Goal: Transaction & Acquisition: Book appointment/travel/reservation

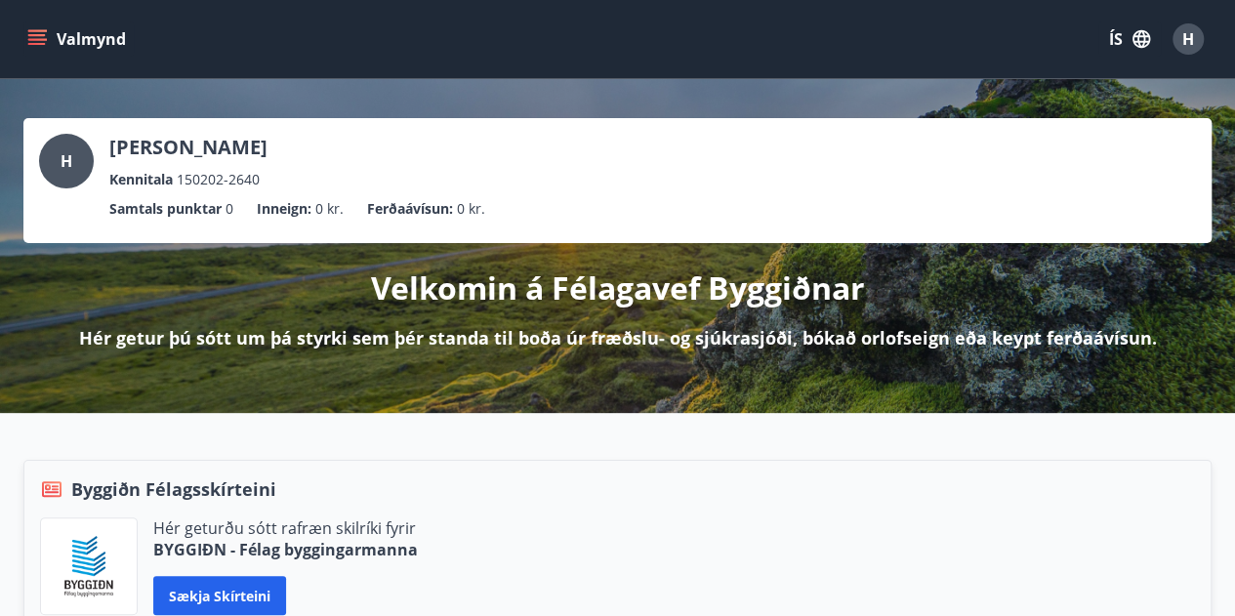
click at [21, 30] on div "Valmynd ÍS H" at bounding box center [617, 39] width 1235 height 78
click at [29, 34] on icon "menu" at bounding box center [37, 35] width 18 height 2
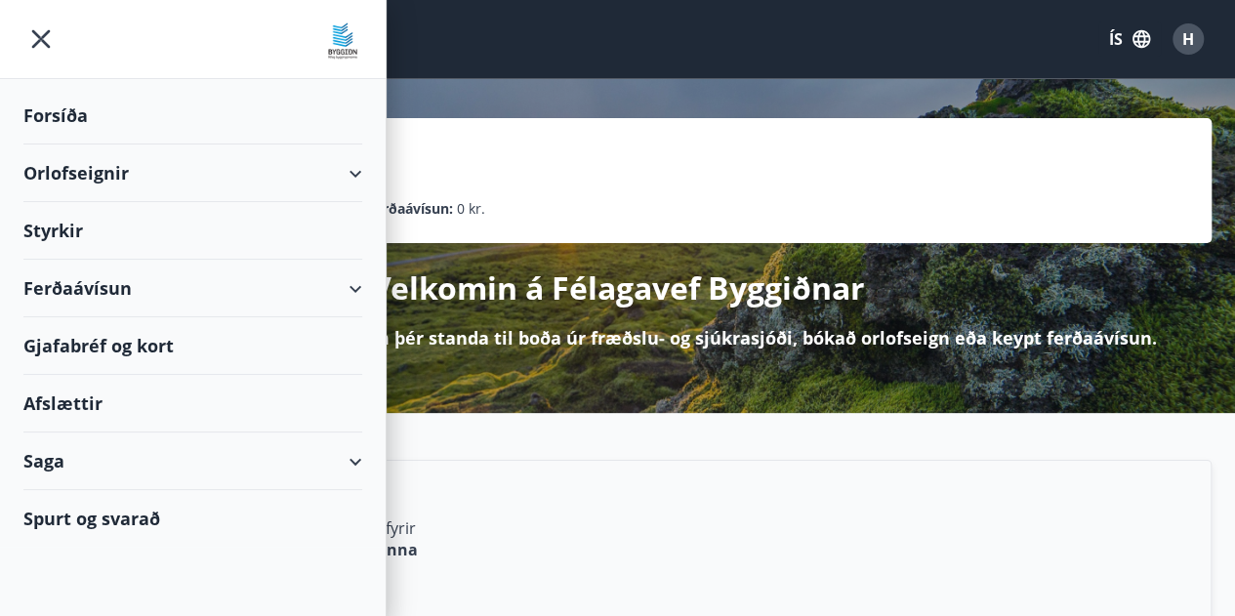
click at [355, 168] on div "Orlofseignir" at bounding box center [192, 173] width 339 height 58
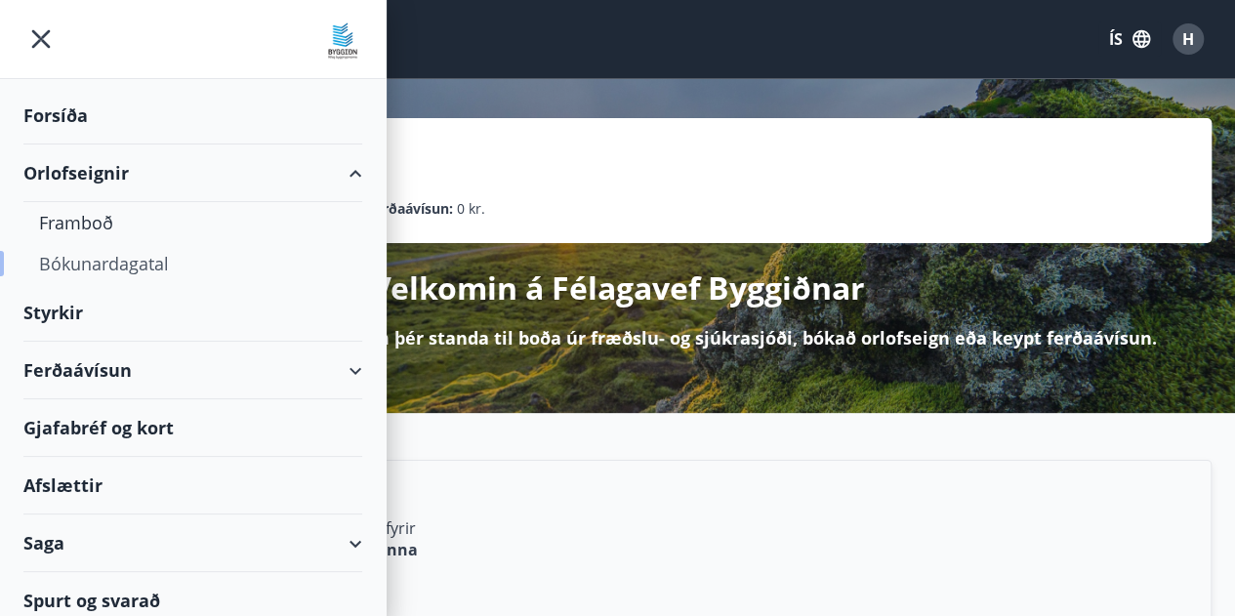
click at [103, 265] on div "Bókunardagatal" at bounding box center [192, 263] width 307 height 41
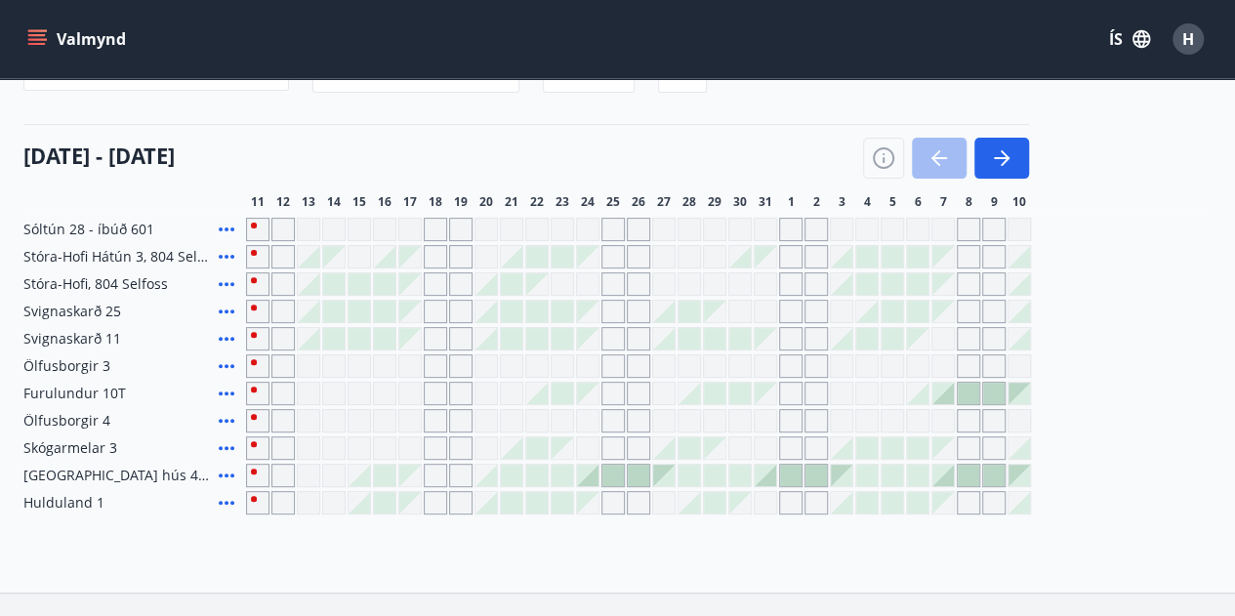
scroll to position [193, 0]
click at [1005, 154] on icon "button" at bounding box center [1004, 156] width 9 height 16
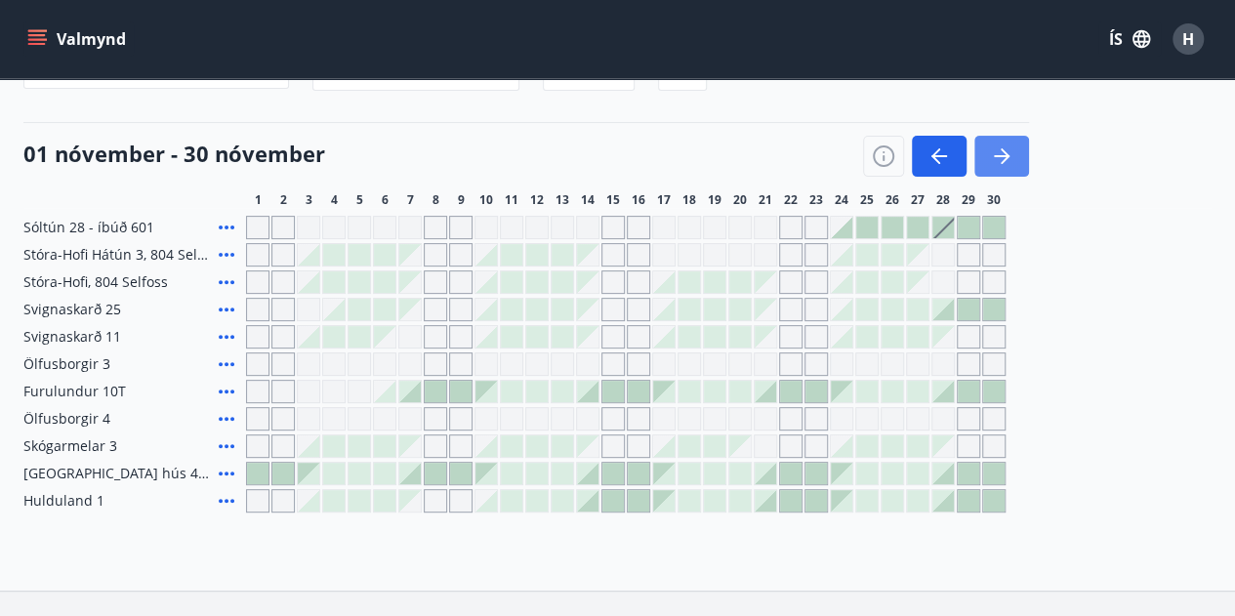
click at [1005, 154] on icon "button" at bounding box center [1004, 156] width 9 height 16
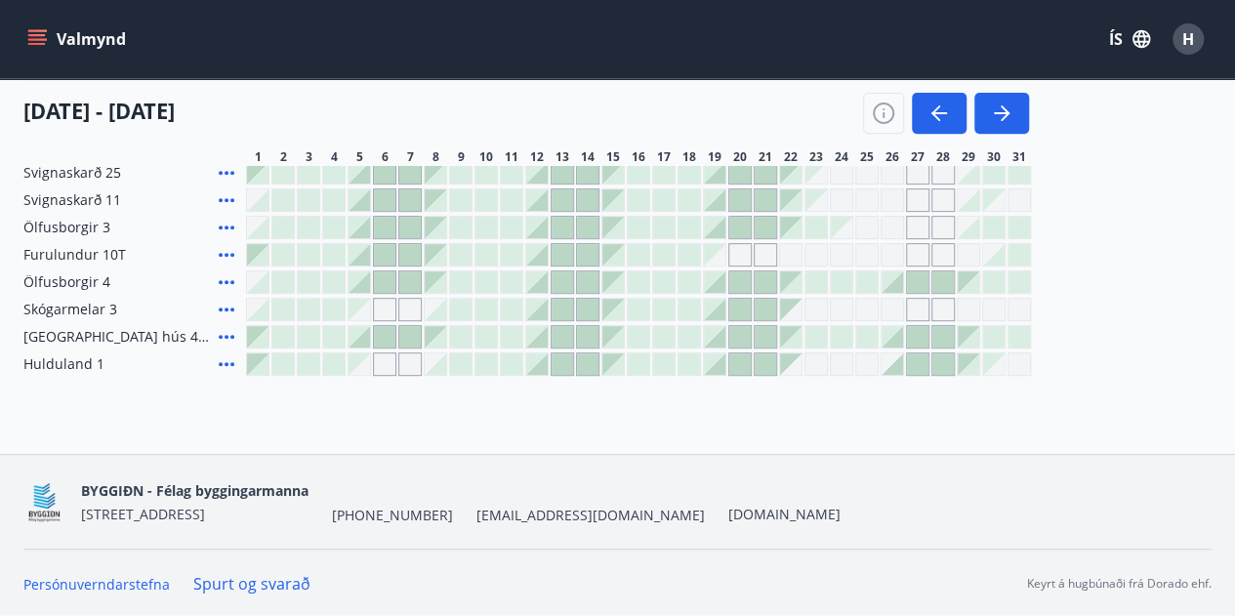
scroll to position [0, 0]
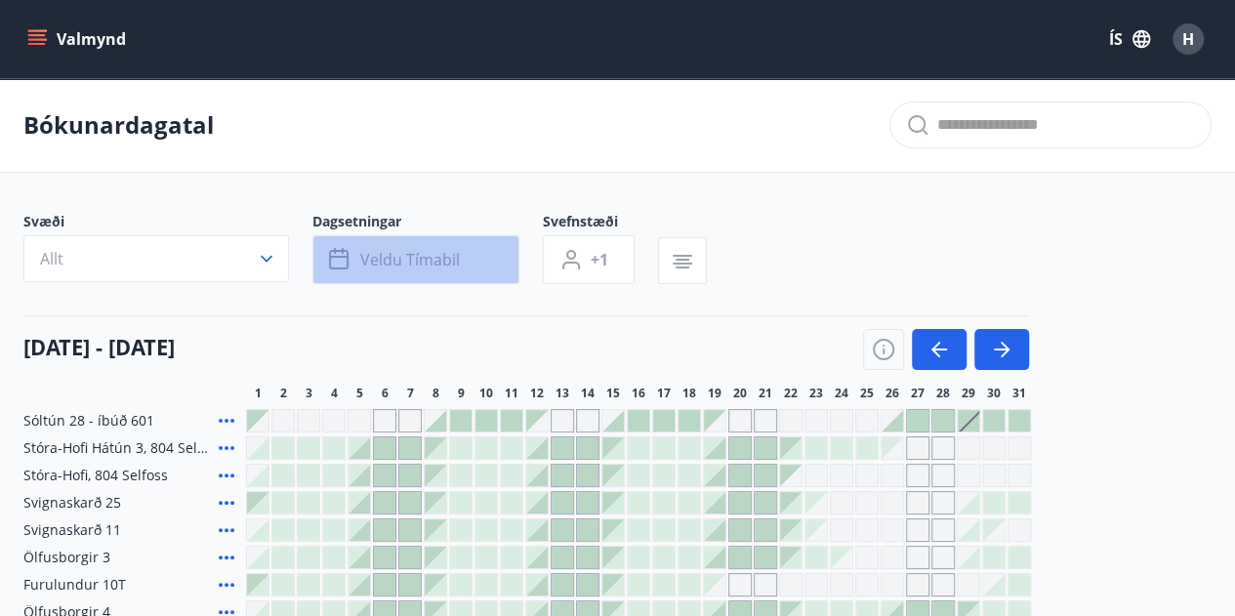
click at [473, 249] on button "Veldu tímabil" at bounding box center [415, 259] width 207 height 49
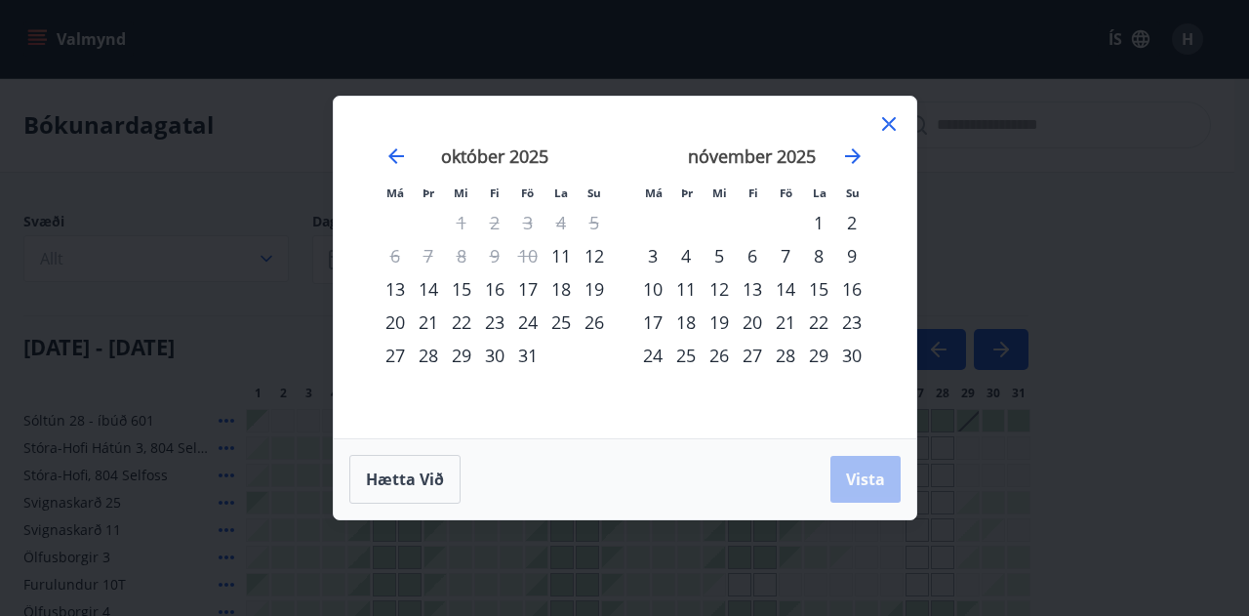
click at [928, 124] on div "Má Þr Mi Fi Fö La Su Má Þr Mi Fi Fö La Su september 2025 1 2 3 4 5 6 7 8 9 10 1…" at bounding box center [624, 308] width 1249 height 616
click at [111, 155] on div "Má Þr Mi Fi Fö La Su Má Þr Mi Fi Fö La Su september 2025 1 2 3 4 5 6 7 8 9 10 1…" at bounding box center [624, 308] width 1249 height 616
click at [372, 466] on button "Hætta við" at bounding box center [404, 479] width 111 height 49
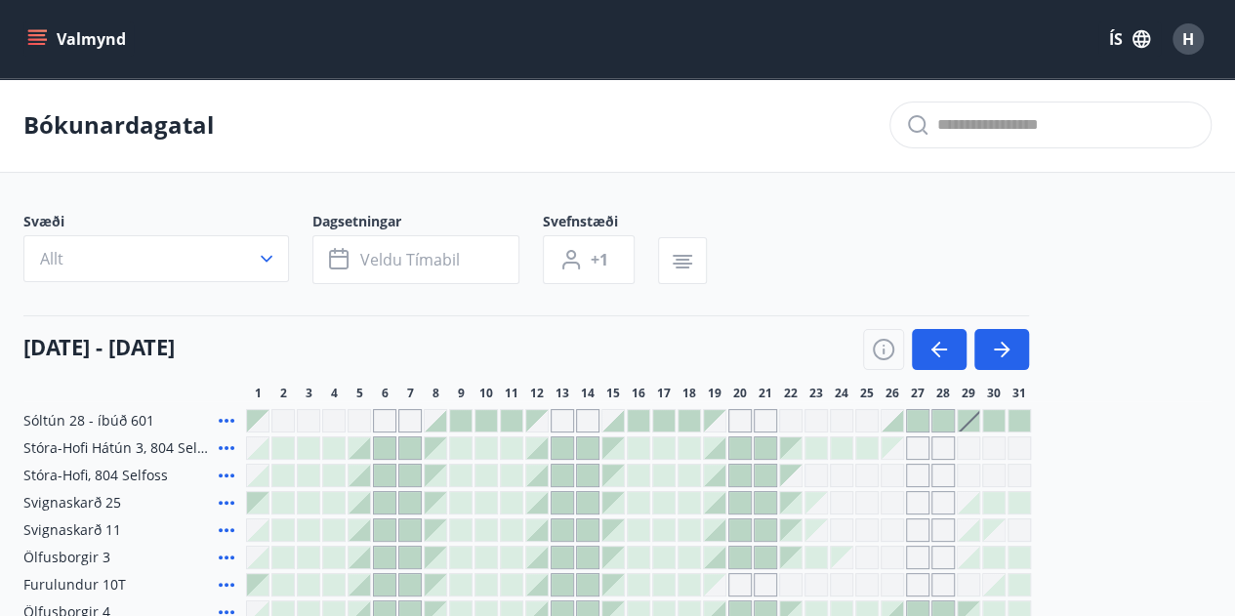
click at [39, 39] on icon "menu" at bounding box center [38, 39] width 21 height 2
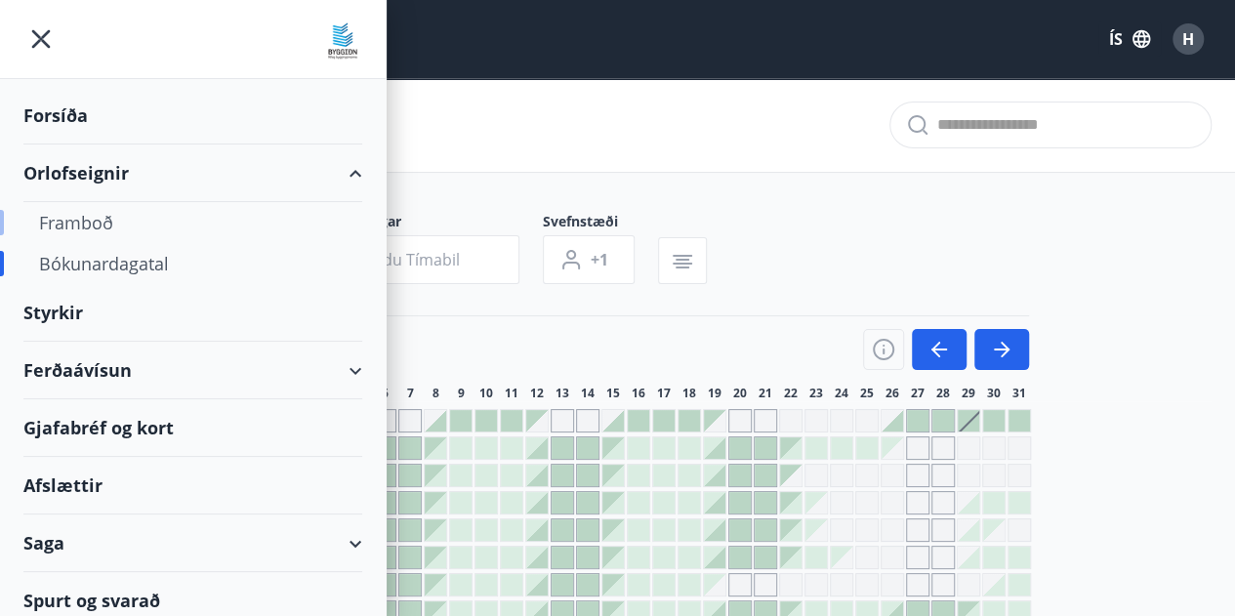
click at [100, 219] on div "Framboð" at bounding box center [192, 222] width 307 height 41
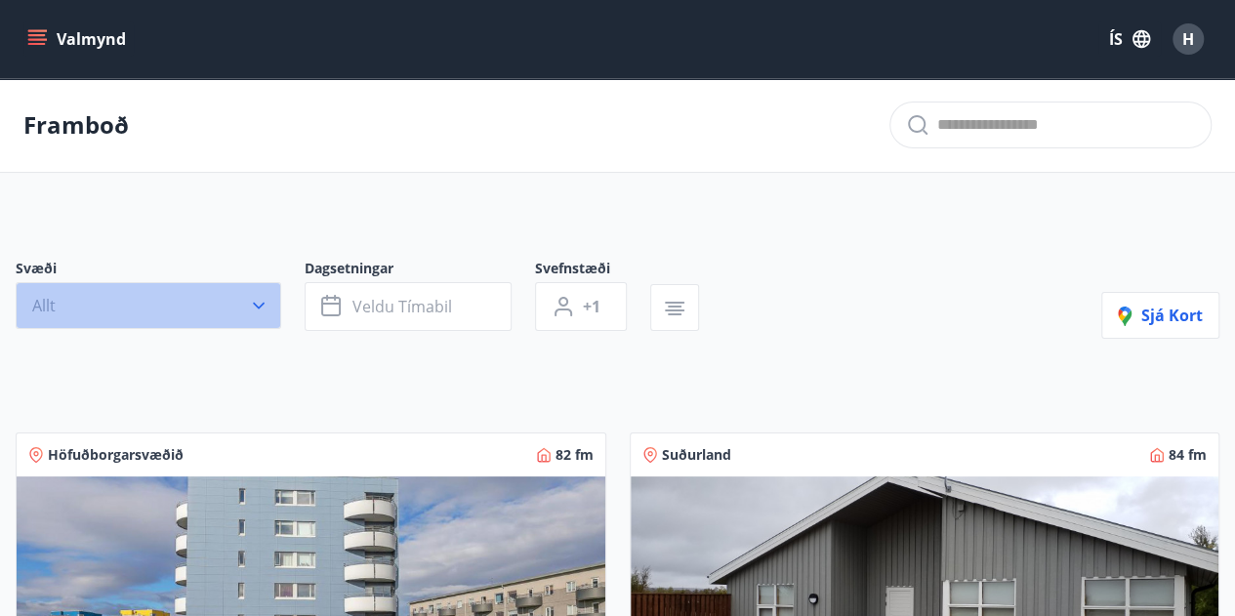
click at [231, 307] on button "Allt" at bounding box center [148, 305] width 265 height 47
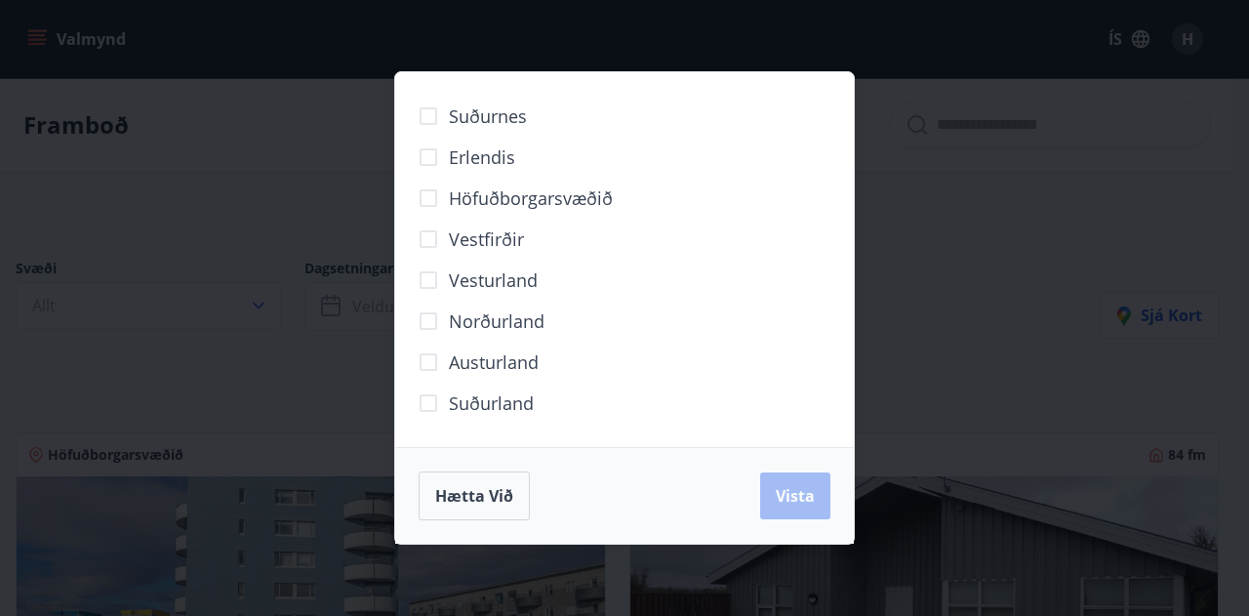
click at [277, 223] on div "Suðurnes Erlendis Höfuðborgarsvæðið Vestfirðir Vesturland Norðurland Austurland…" at bounding box center [624, 308] width 1249 height 616
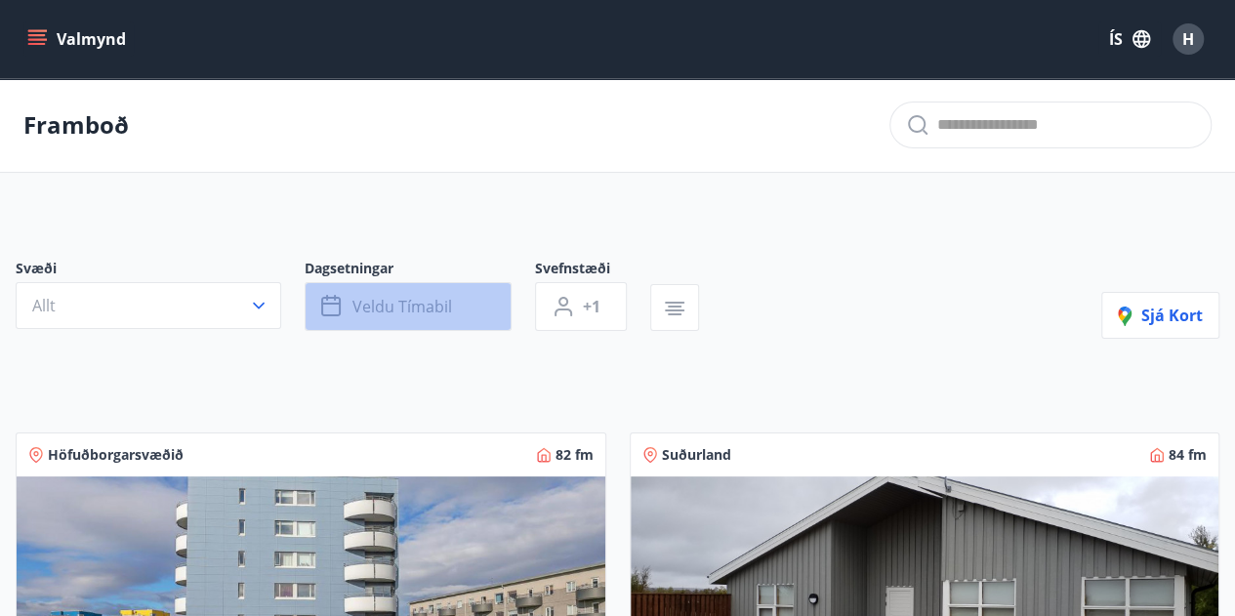
click at [414, 287] on button "Veldu tímabil" at bounding box center [408, 306] width 207 height 49
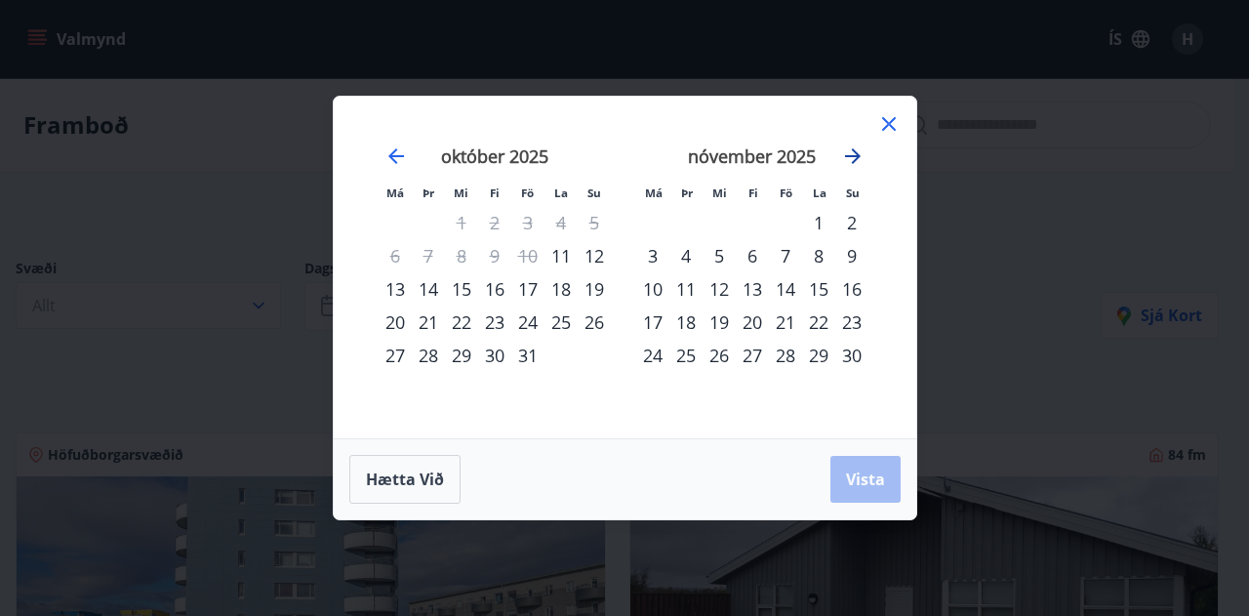
click at [843, 167] on icon "Move forward to switch to the next month." at bounding box center [852, 155] width 23 height 23
click at [529, 357] on div "28" at bounding box center [527, 355] width 33 height 33
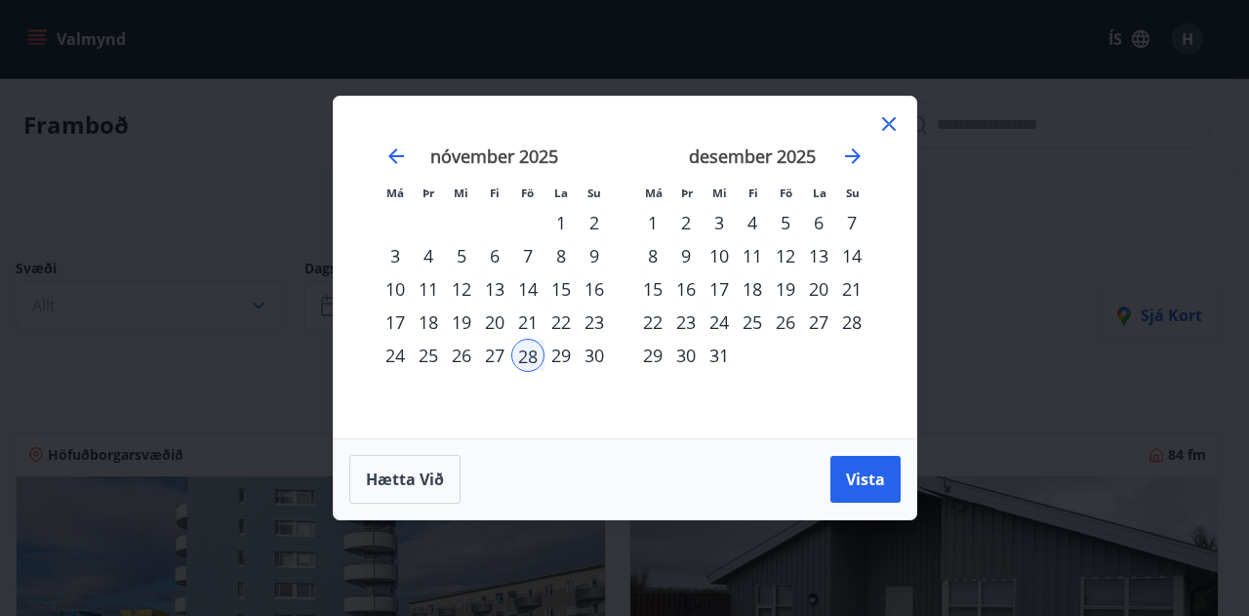
click at [593, 354] on div "30" at bounding box center [594, 355] width 33 height 33
click at [837, 478] on button "Vista" at bounding box center [866, 479] width 70 height 47
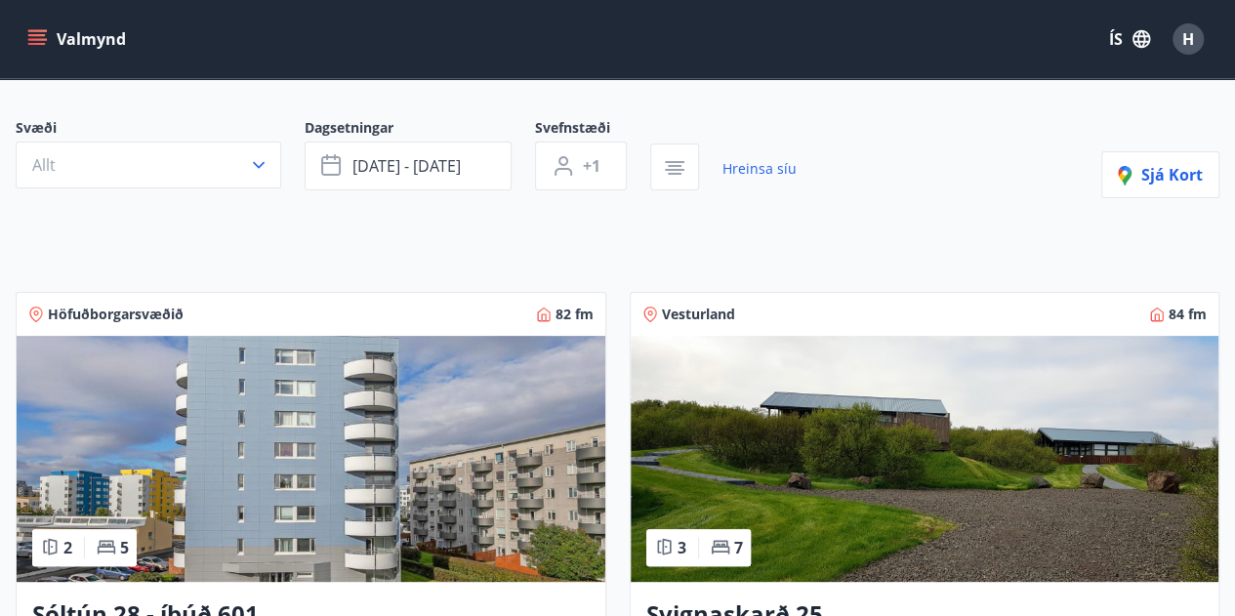
scroll to position [110, 0]
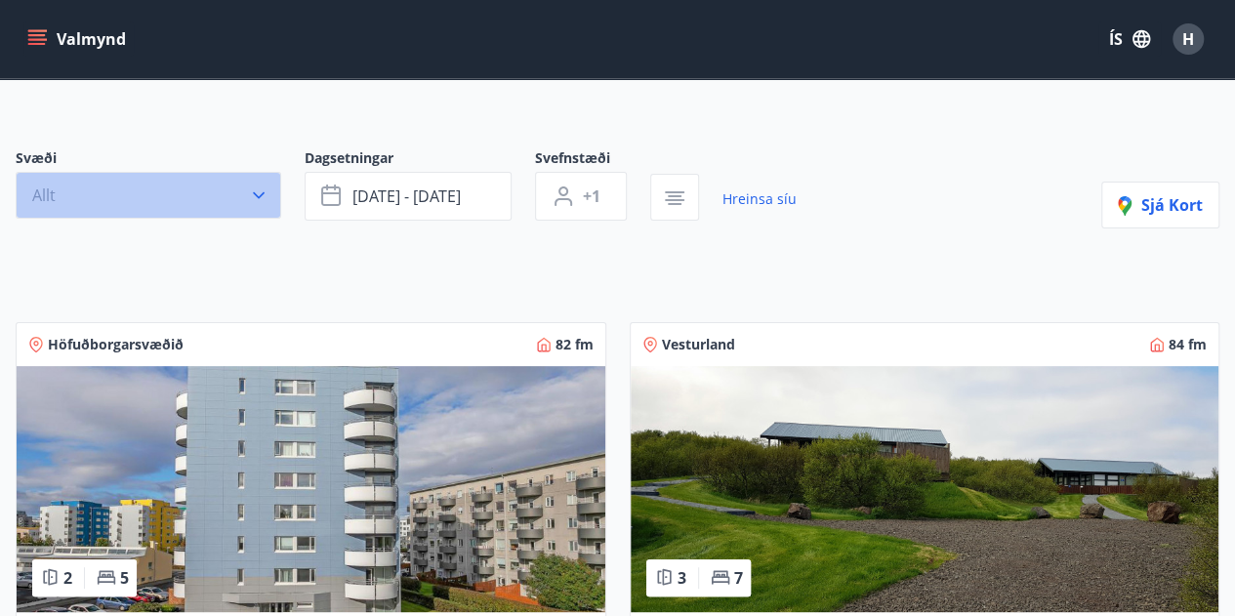
click at [237, 177] on button "Allt" at bounding box center [148, 195] width 265 height 47
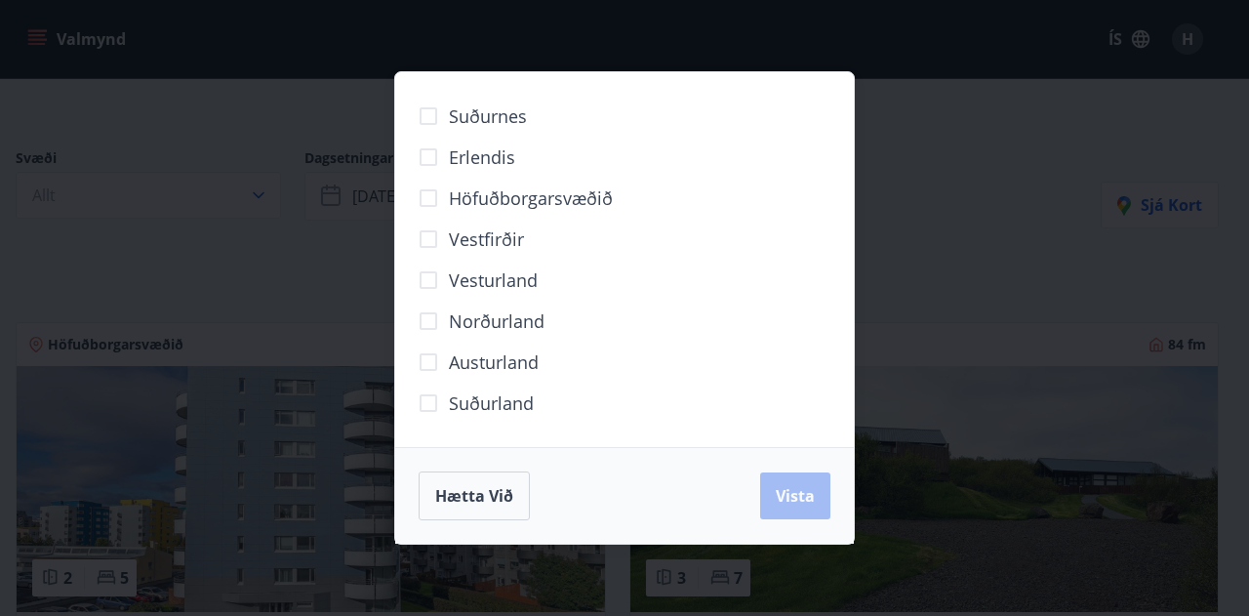
click at [474, 405] on span "Suðurland" at bounding box center [491, 402] width 85 height 25
click at [508, 279] on span "Vesturland" at bounding box center [493, 279] width 89 height 25
click at [794, 484] on button "Vista" at bounding box center [795, 495] width 70 height 47
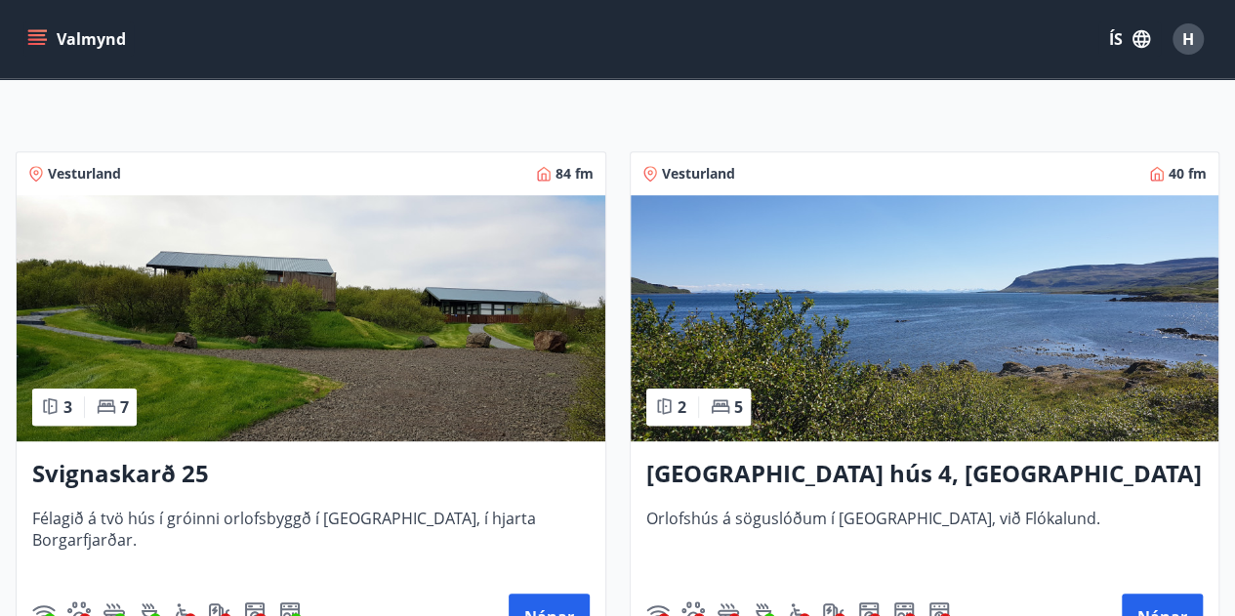
scroll to position [330, 0]
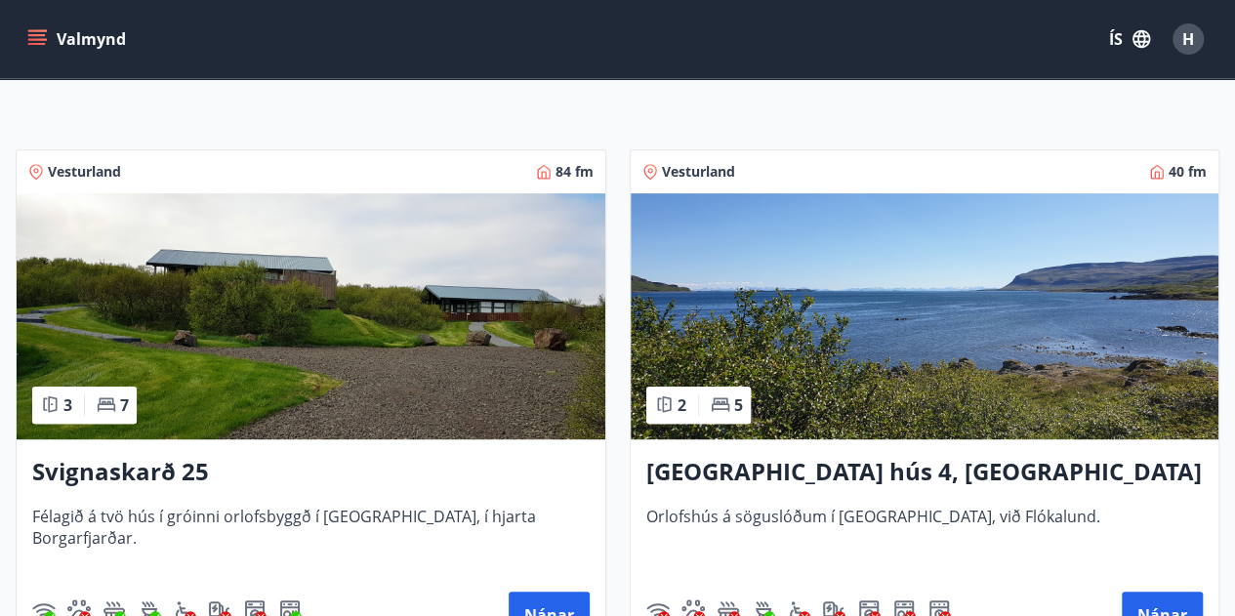
click at [217, 356] on img at bounding box center [311, 316] width 589 height 246
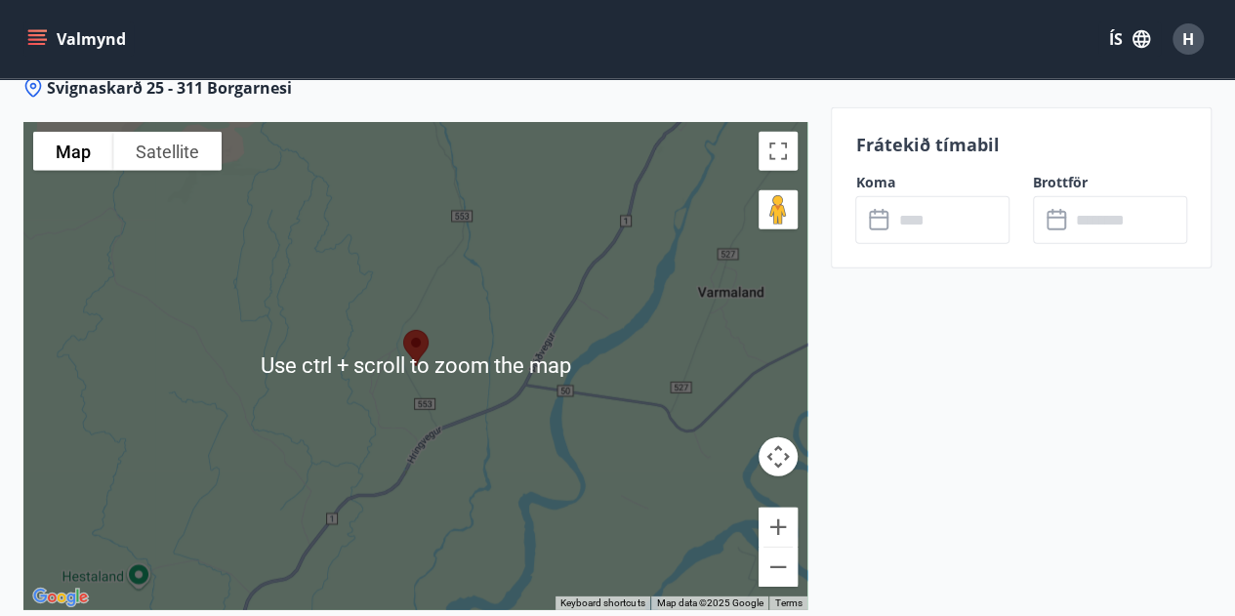
scroll to position [2649, 0]
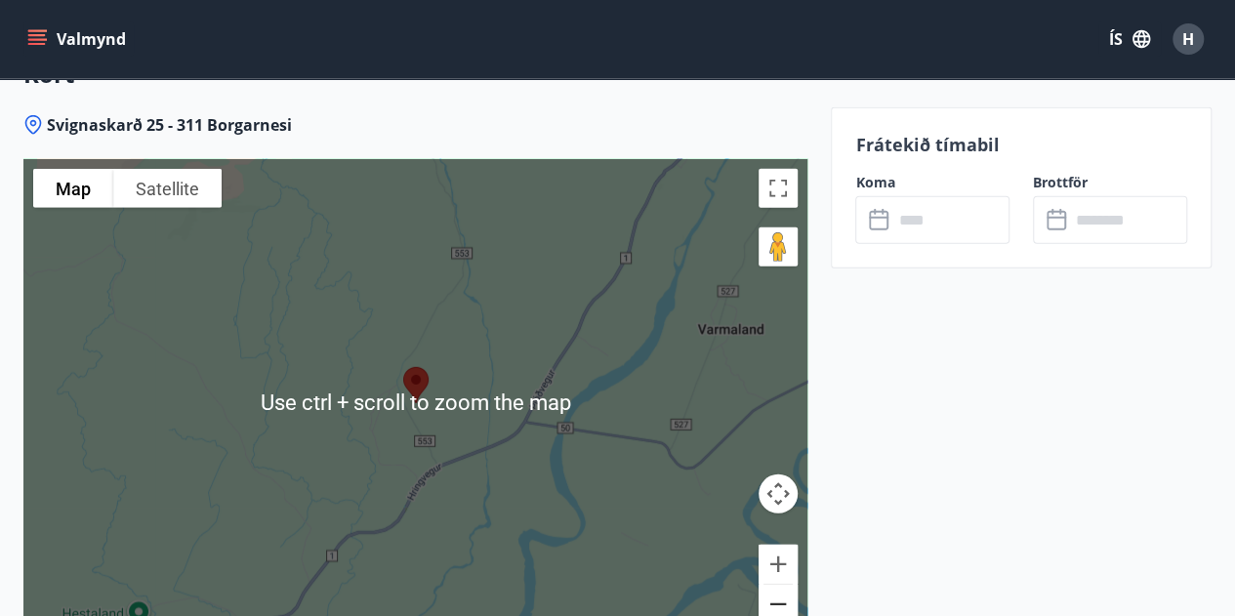
click at [784, 610] on button "Zoom out" at bounding box center [777, 604] width 39 height 39
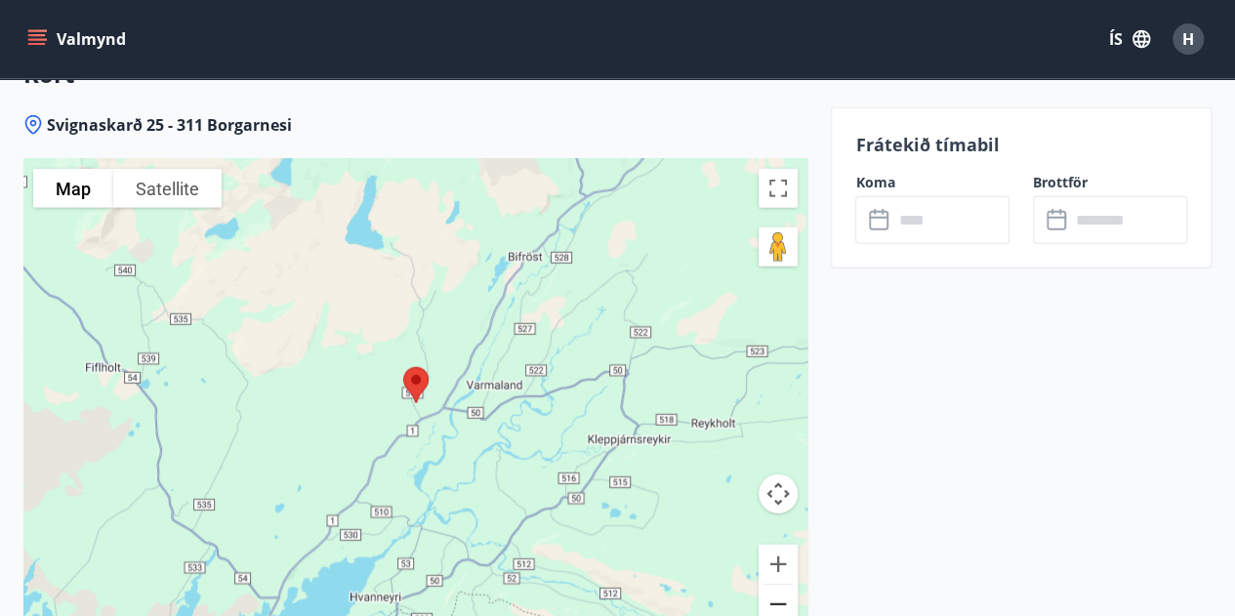
click at [778, 597] on button "Zoom out" at bounding box center [777, 604] width 39 height 39
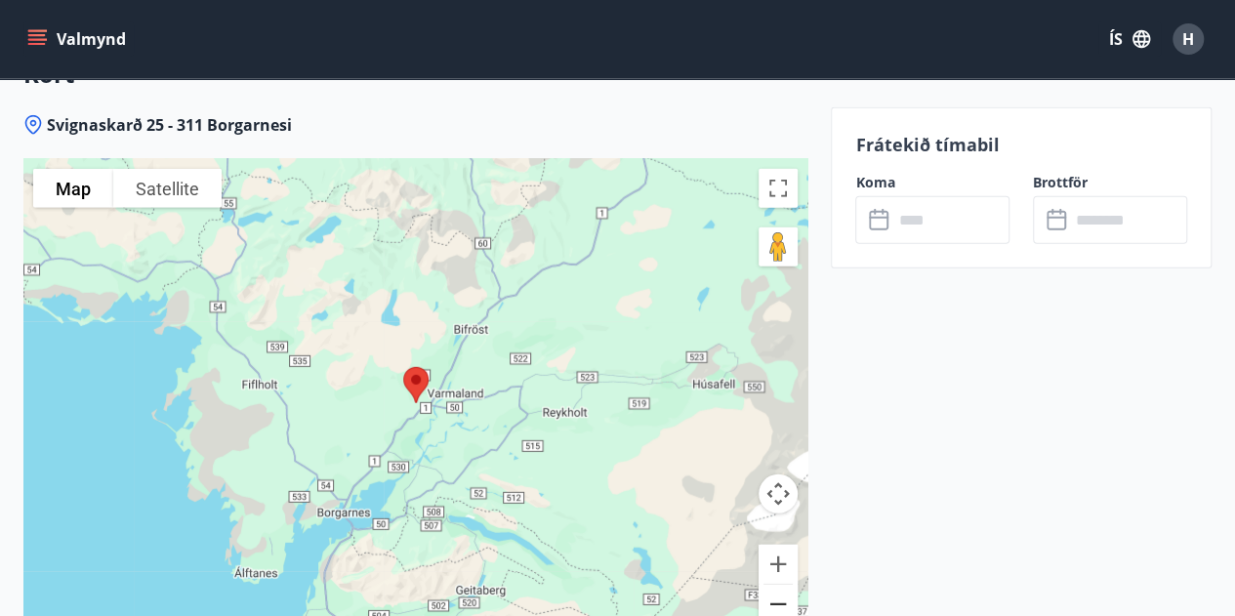
click at [778, 597] on button "Zoom out" at bounding box center [777, 604] width 39 height 39
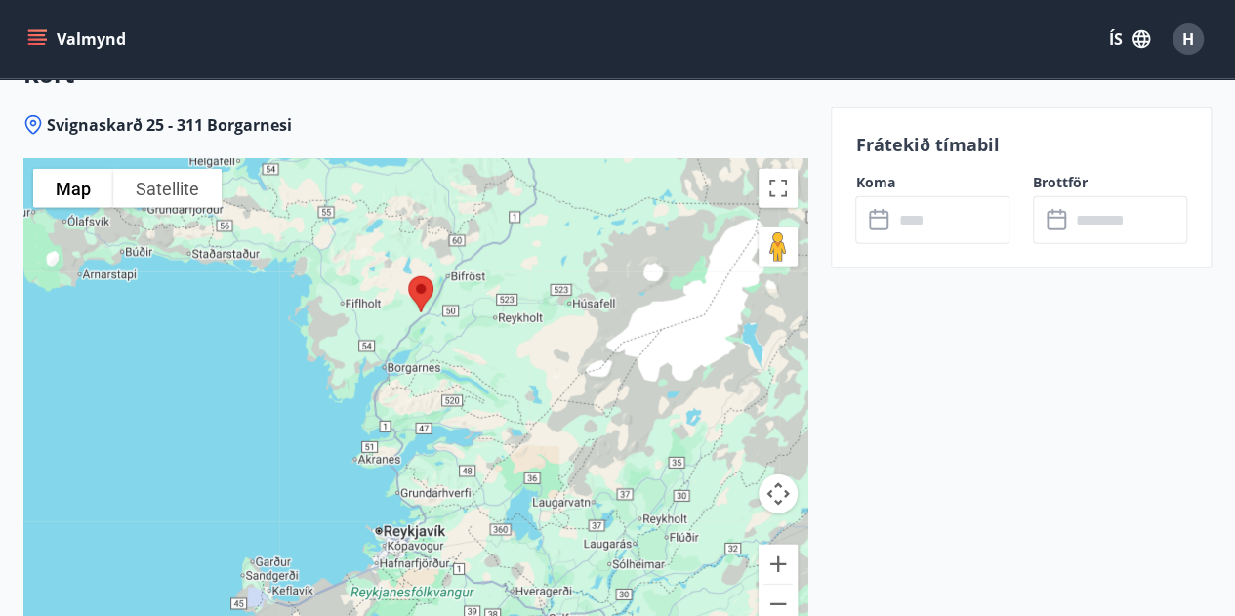
drag, startPoint x: 597, startPoint y: 499, endPoint x: 604, endPoint y: 400, distance: 98.8
click at [604, 400] on div at bounding box center [415, 403] width 784 height 488
click at [783, 573] on button "Zoom in" at bounding box center [777, 564] width 39 height 39
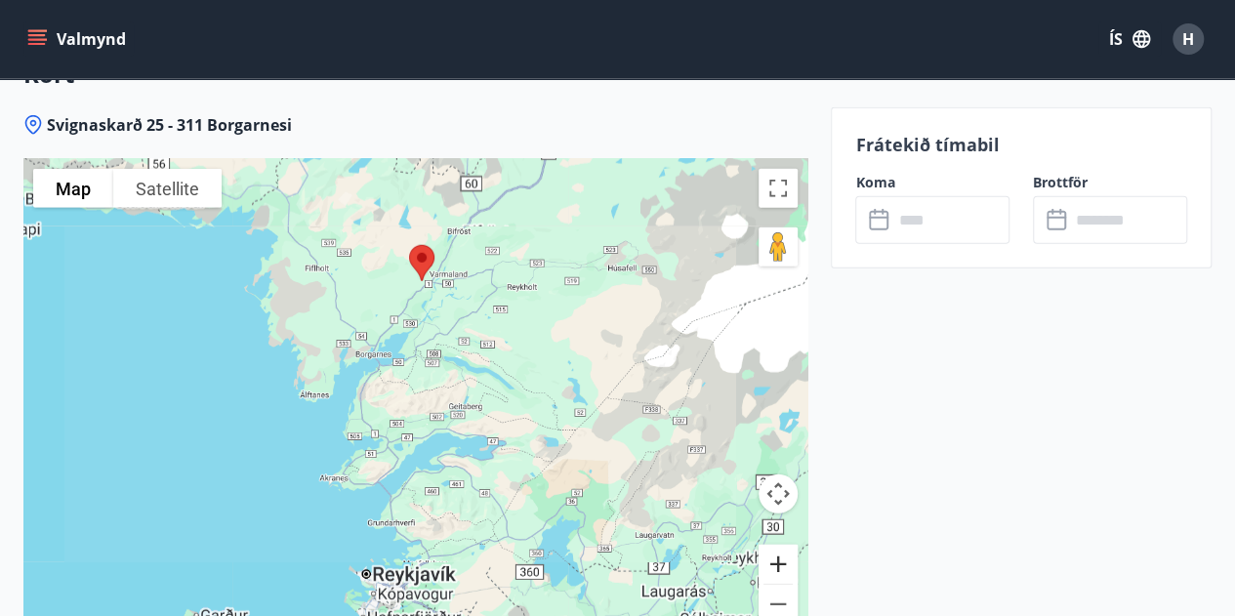
click at [783, 573] on button "Zoom in" at bounding box center [777, 564] width 39 height 39
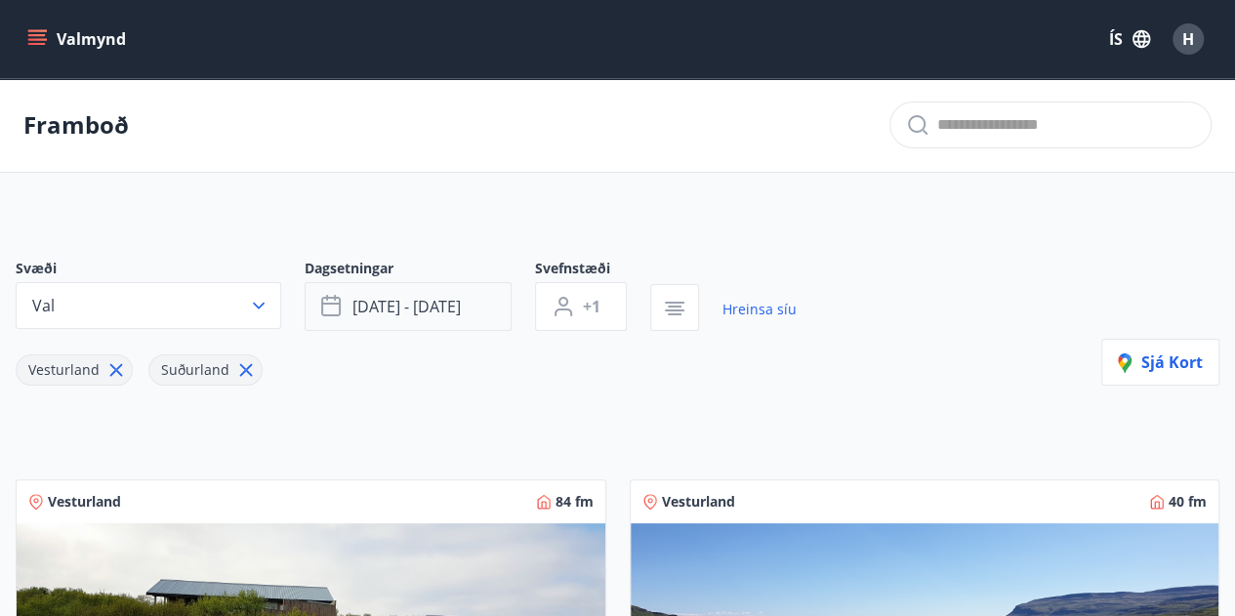
scroll to position [21, 0]
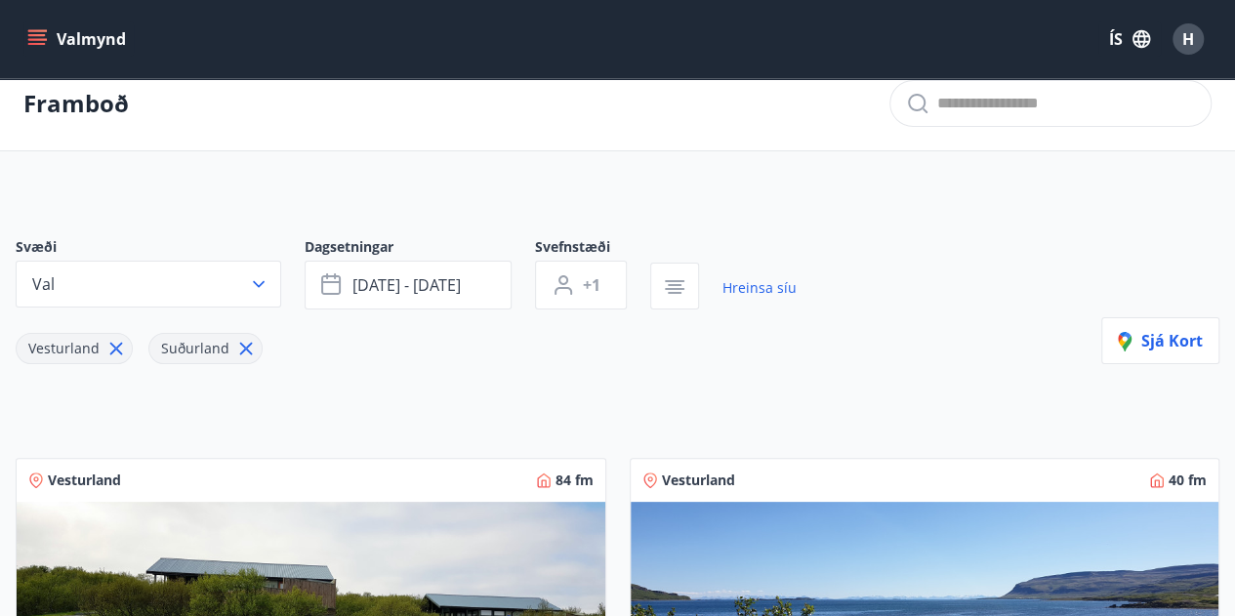
click at [108, 347] on icon at bounding box center [115, 348] width 21 height 21
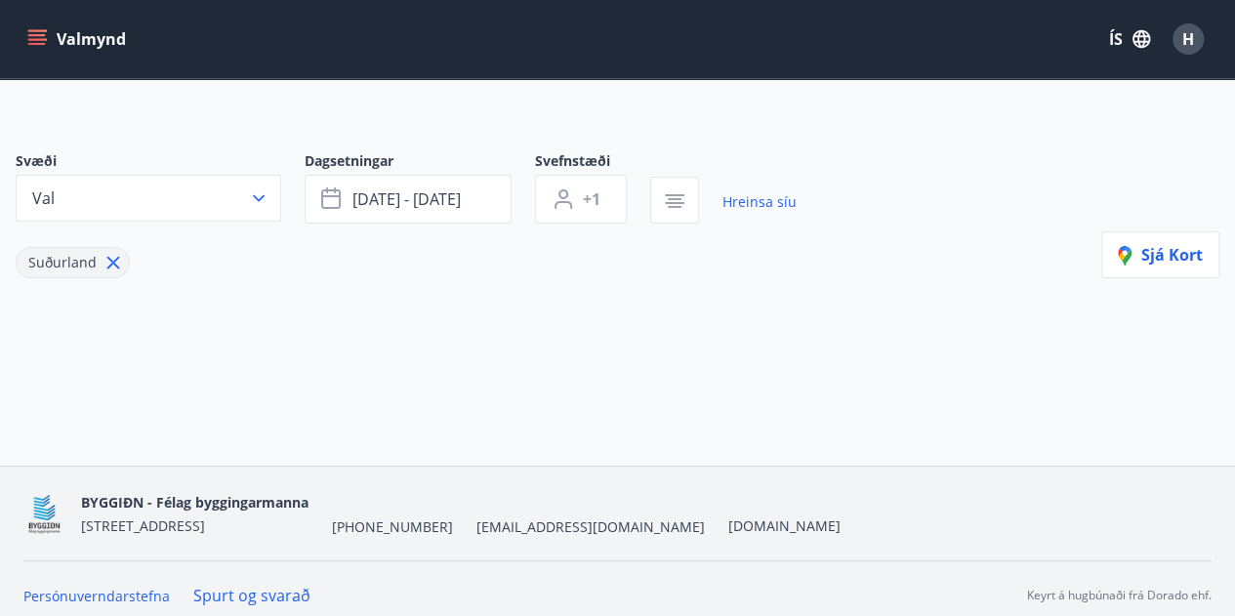
scroll to position [119, 0]
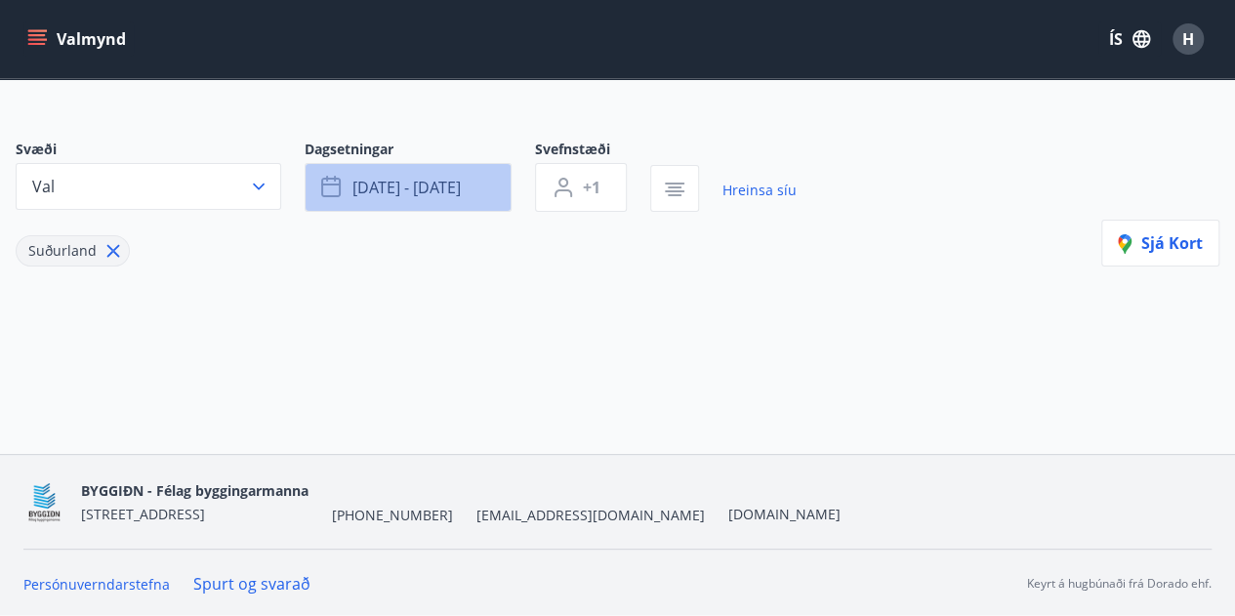
click at [449, 174] on button "nóv 28 - nóv 30" at bounding box center [408, 187] width 207 height 49
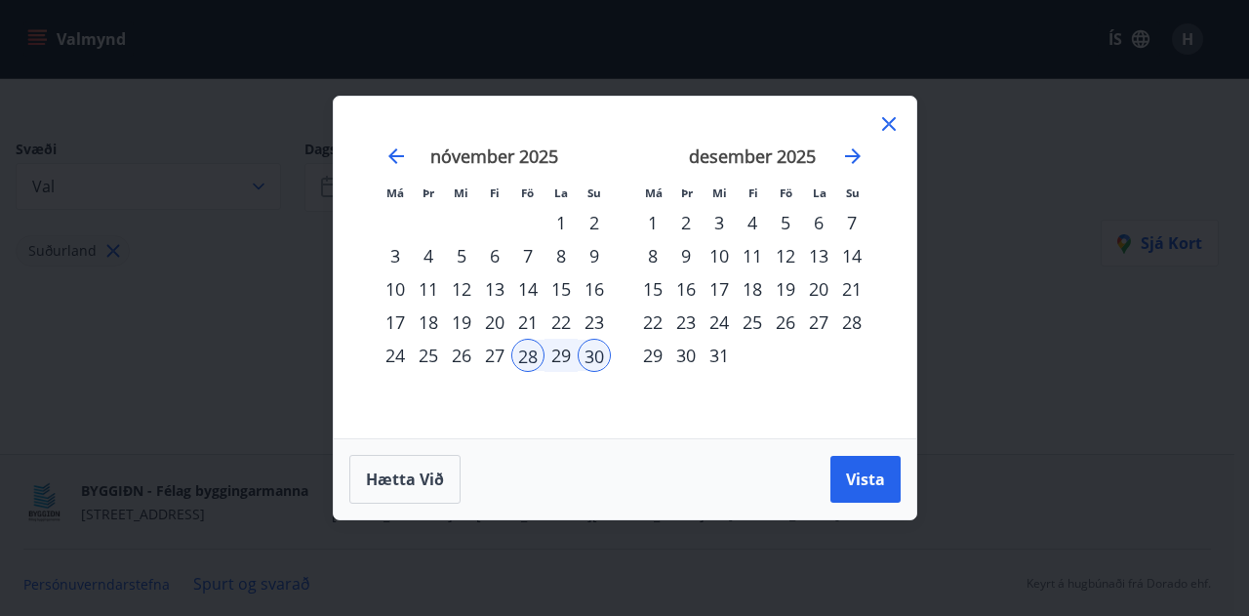
click at [788, 227] on div "5" at bounding box center [785, 222] width 33 height 33
click at [859, 227] on div "7" at bounding box center [851, 222] width 33 height 33
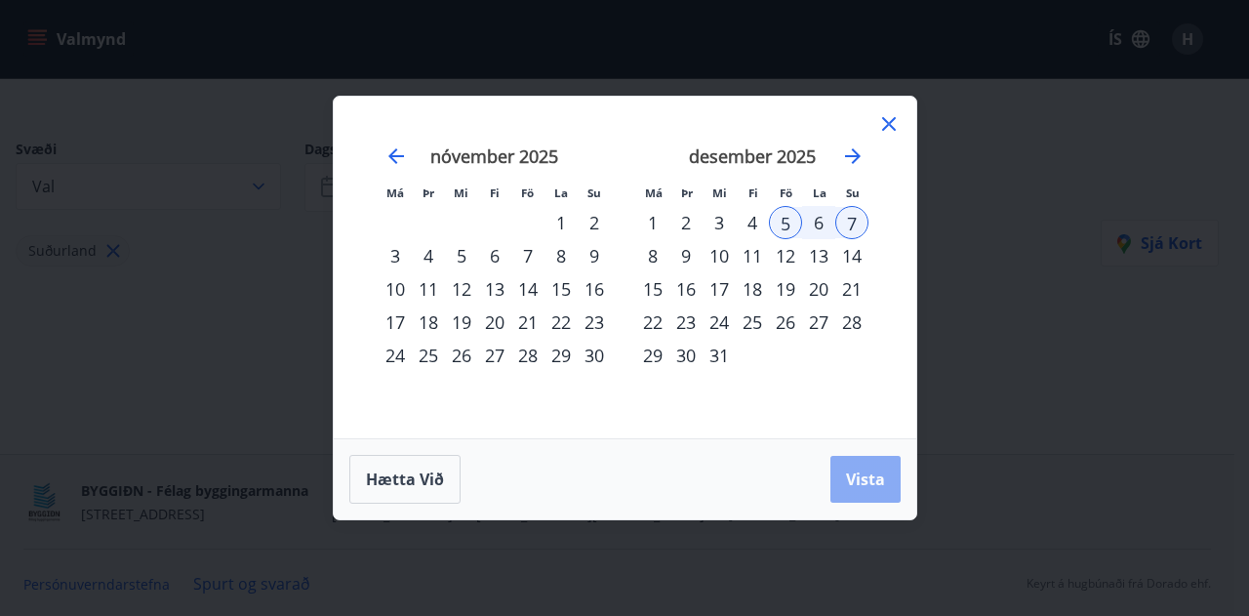
click at [873, 475] on span "Vista" at bounding box center [865, 478] width 39 height 21
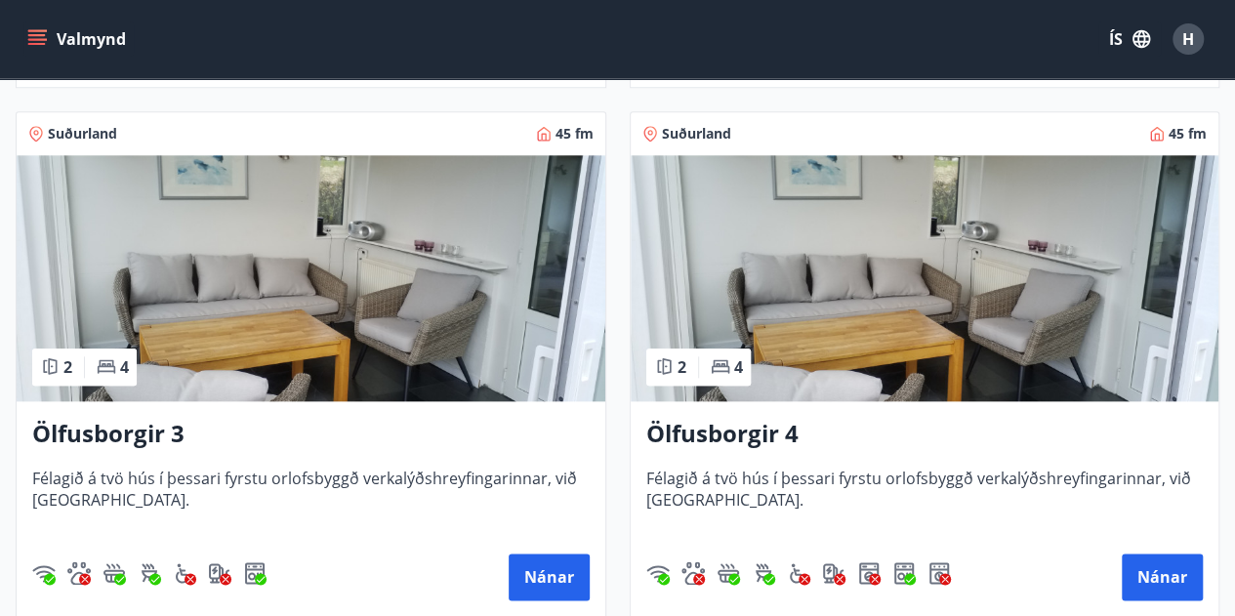
scroll to position [893, 0]
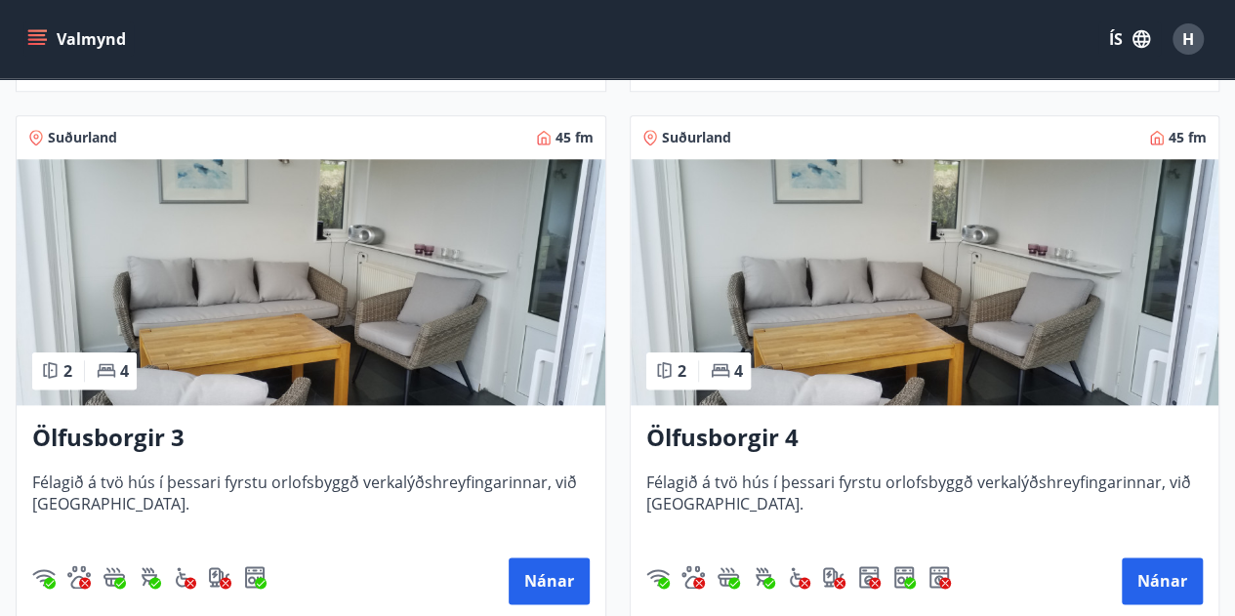
click at [314, 248] on img at bounding box center [311, 282] width 589 height 246
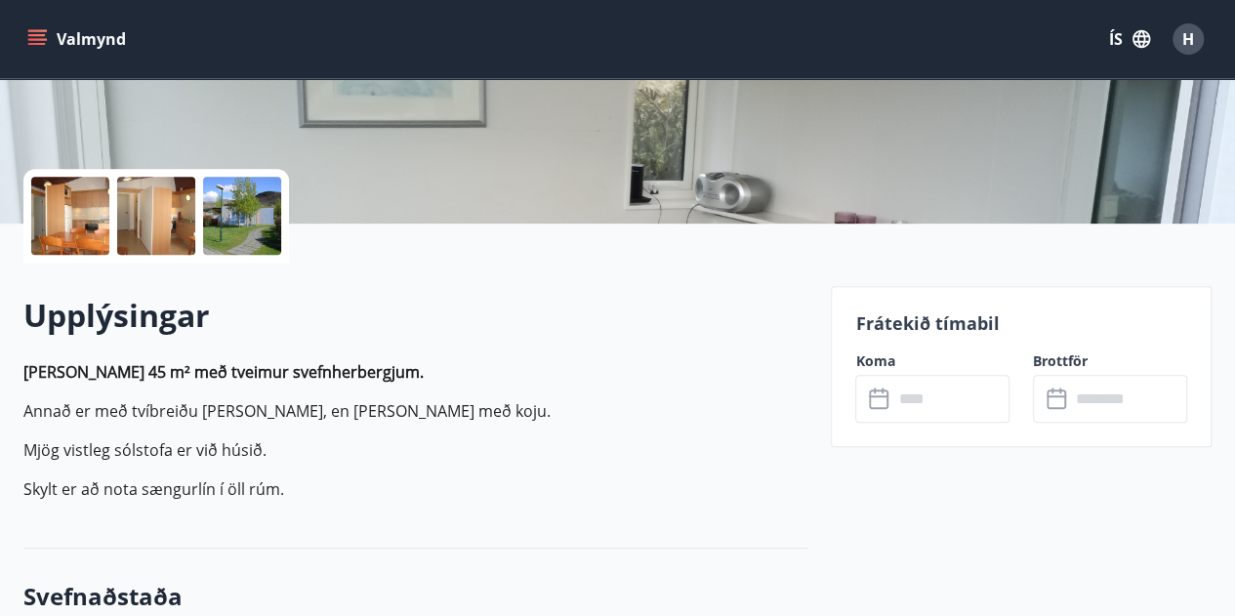
scroll to position [380, 0]
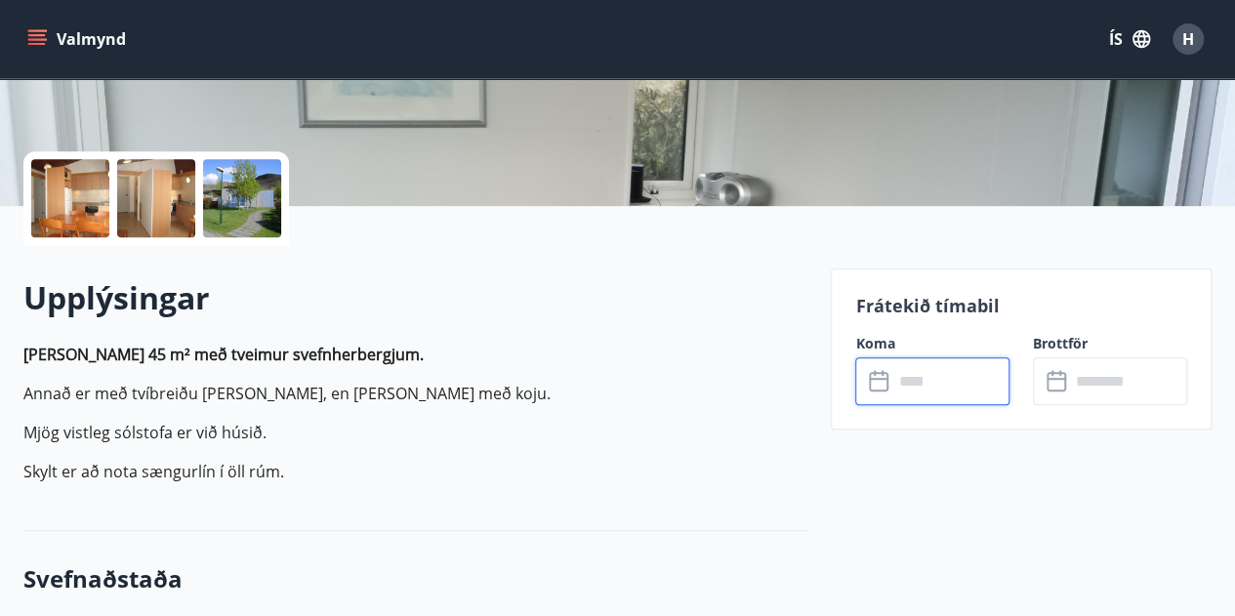
click at [932, 383] on input "text" at bounding box center [950, 381] width 117 height 48
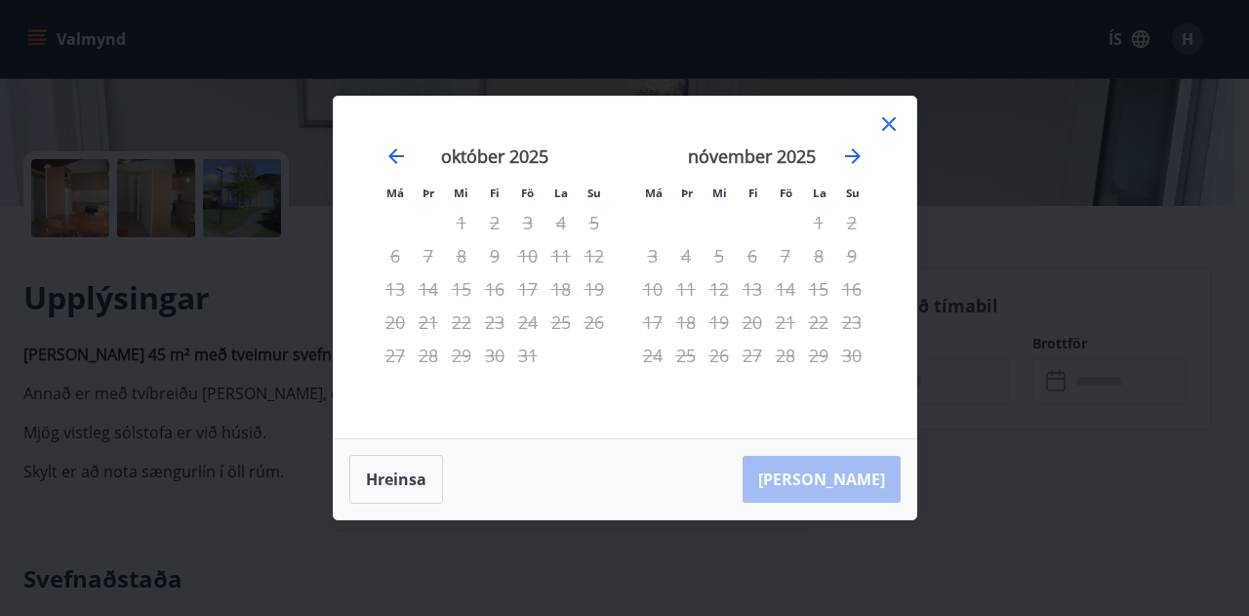
click at [866, 152] on div "nóvember 2025" at bounding box center [752, 163] width 232 height 86
click at [855, 153] on icon "Move forward to switch to the next month." at bounding box center [853, 156] width 16 height 16
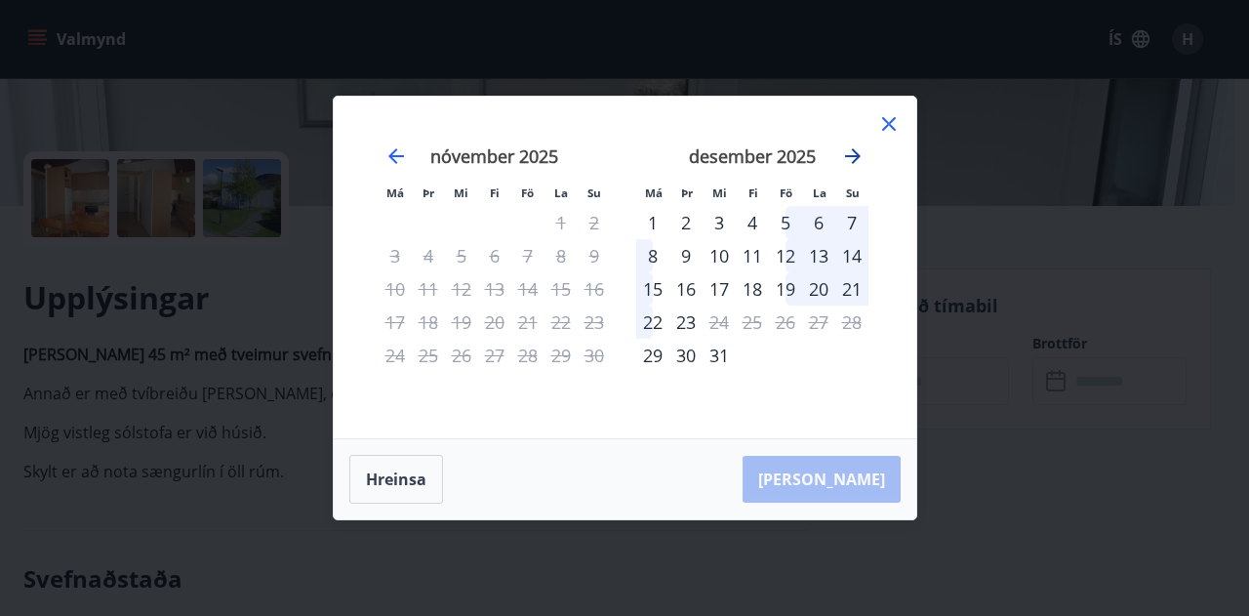
click at [851, 149] on icon "Move forward to switch to the next month." at bounding box center [852, 155] width 23 height 23
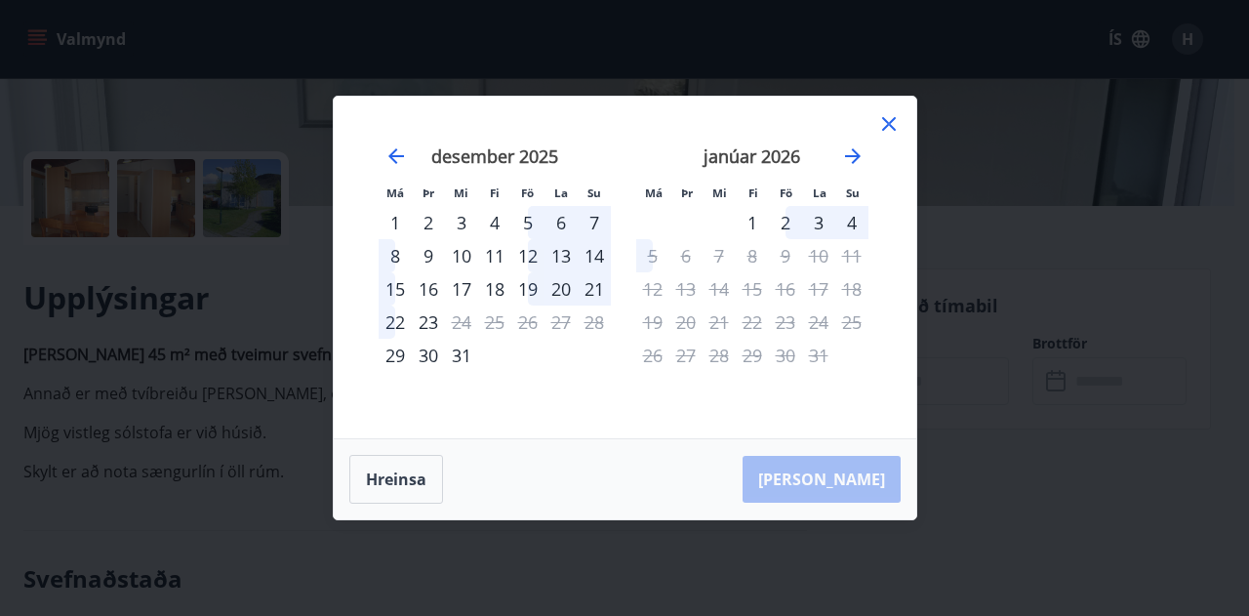
click at [409, 150] on div "desember 2025" at bounding box center [495, 163] width 232 height 86
click at [525, 223] on div "5" at bounding box center [527, 222] width 33 height 33
click at [599, 217] on div "7" at bounding box center [594, 222] width 33 height 33
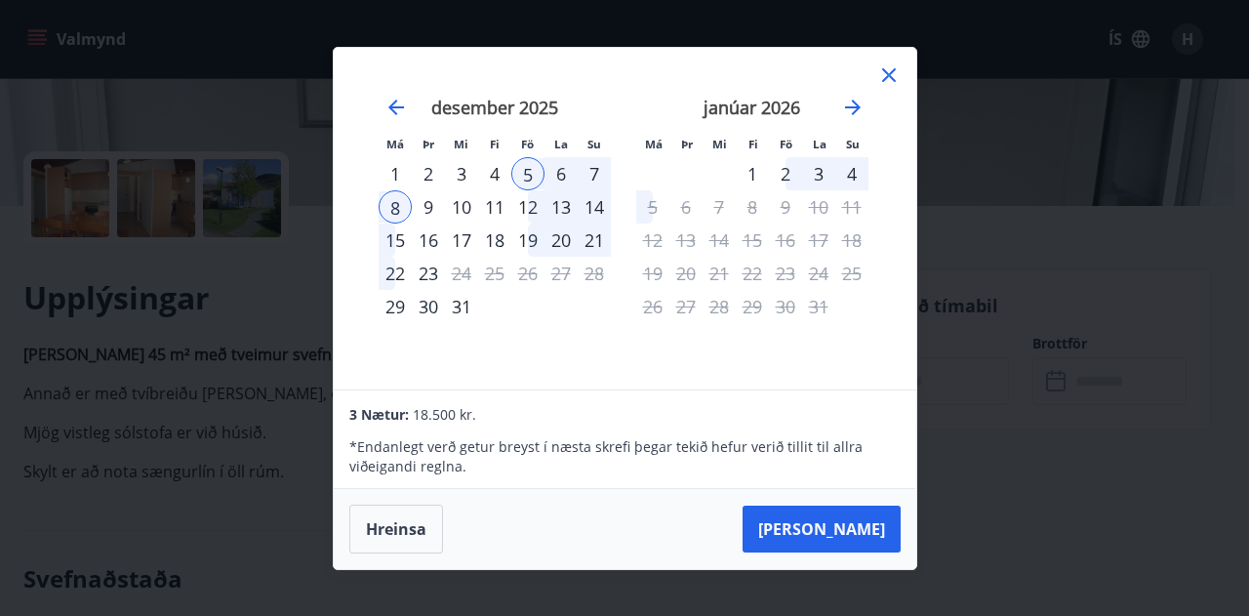
click at [589, 174] on div "7" at bounding box center [594, 173] width 33 height 33
click at [578, 175] on div "7" at bounding box center [594, 173] width 33 height 33
click at [465, 202] on div "10" at bounding box center [461, 206] width 33 height 33
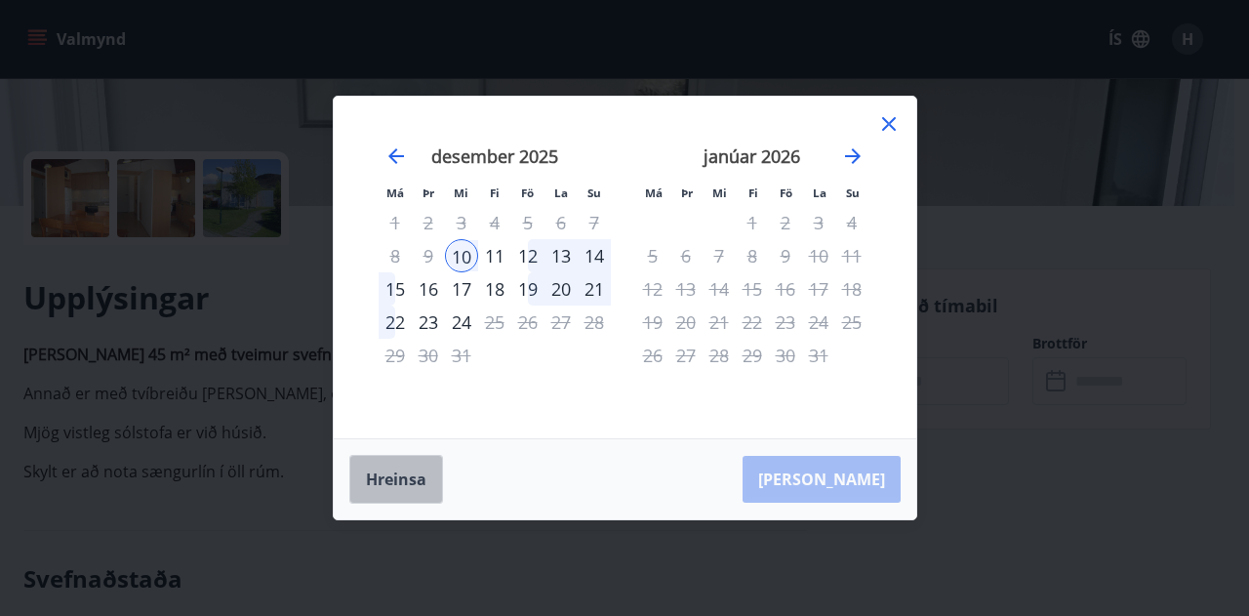
click at [412, 482] on button "Hreinsa" at bounding box center [396, 479] width 94 height 49
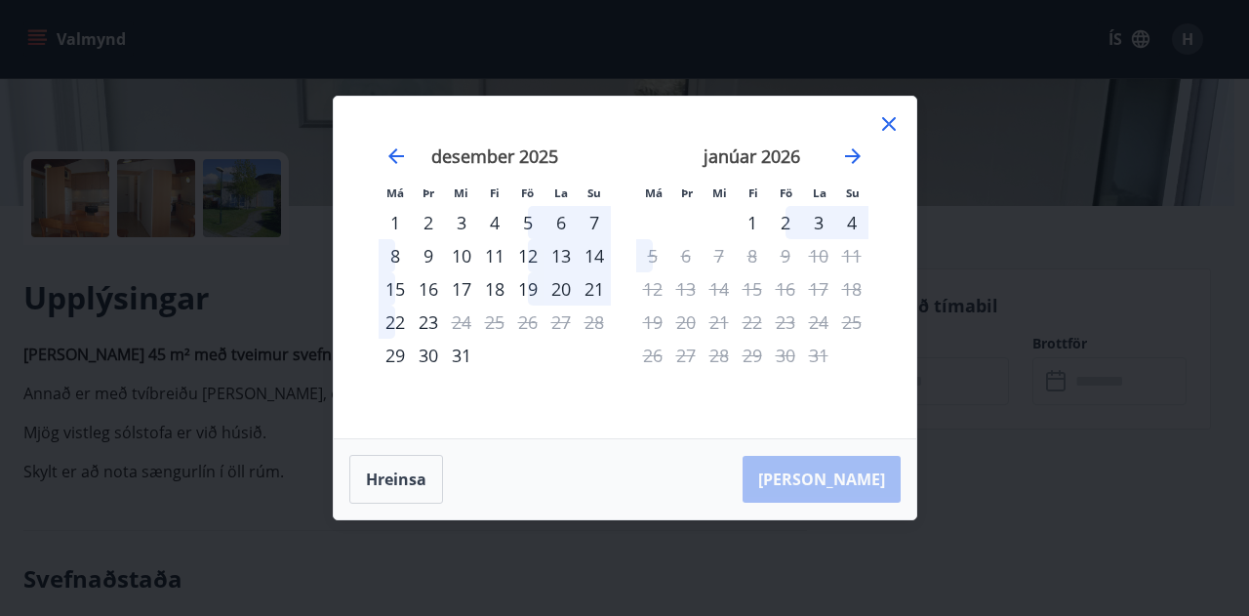
click at [533, 223] on div "5" at bounding box center [527, 222] width 33 height 33
click at [588, 220] on div "7" at bounding box center [594, 222] width 33 height 33
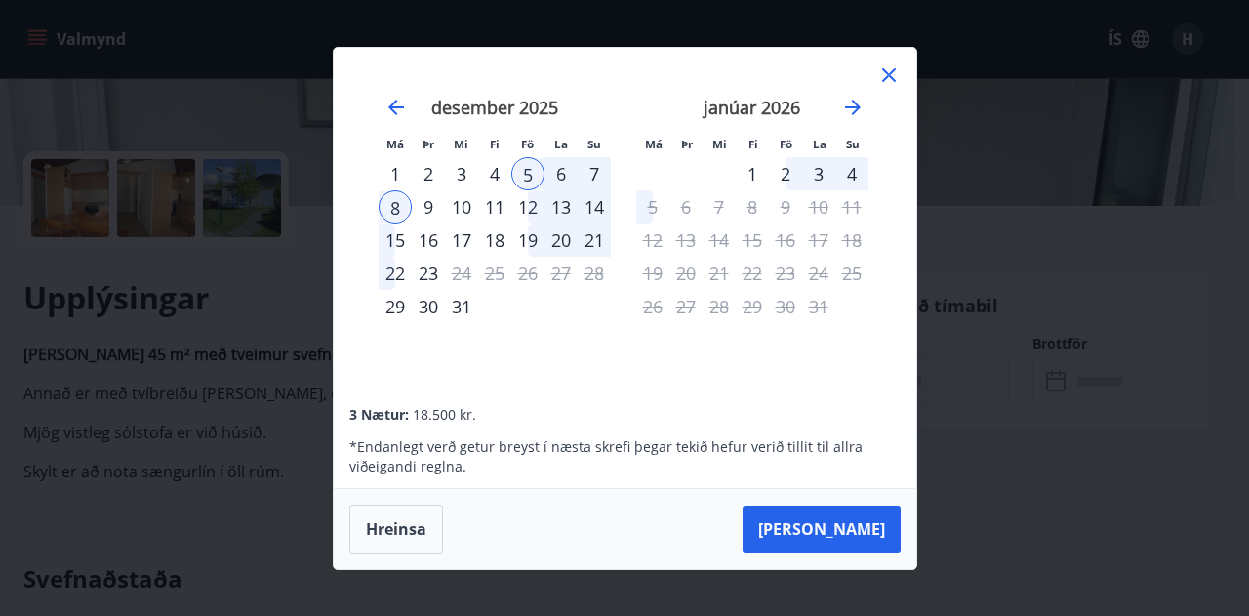
click at [894, 60] on div "Má Þr Mi Fi Fö La Su Má Þr Mi Fi Fö La Su nóvember 2025 1 2 3 4 5 6 7 8 9 10 11…" at bounding box center [625, 219] width 583 height 342
click at [893, 65] on icon at bounding box center [888, 74] width 23 height 23
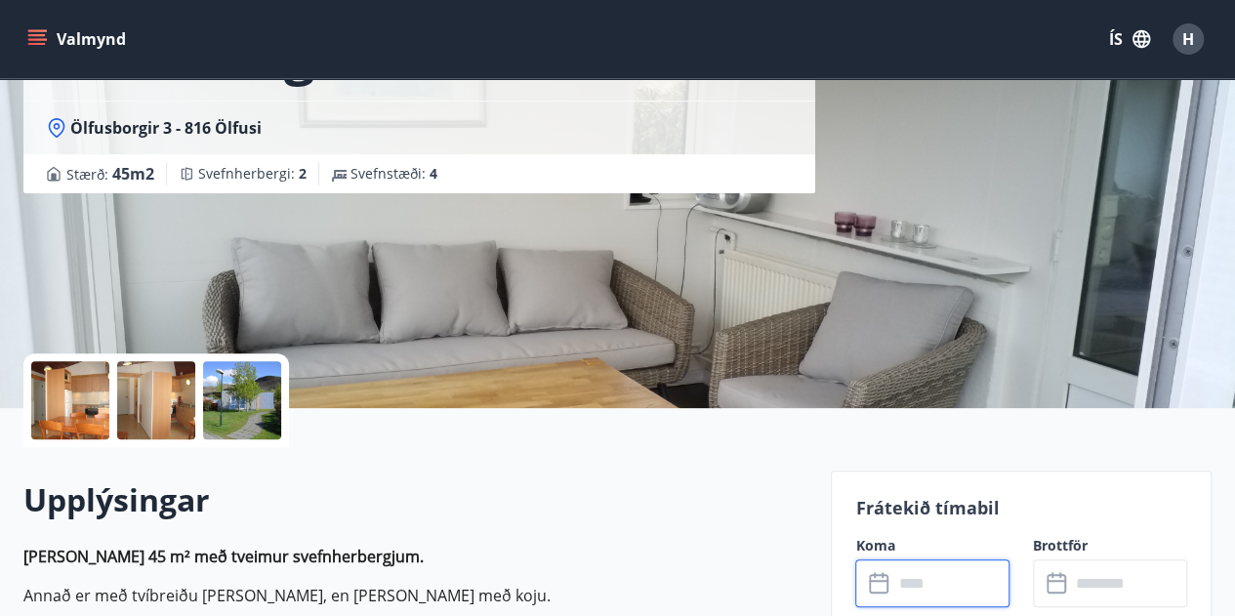
scroll to position [172, 0]
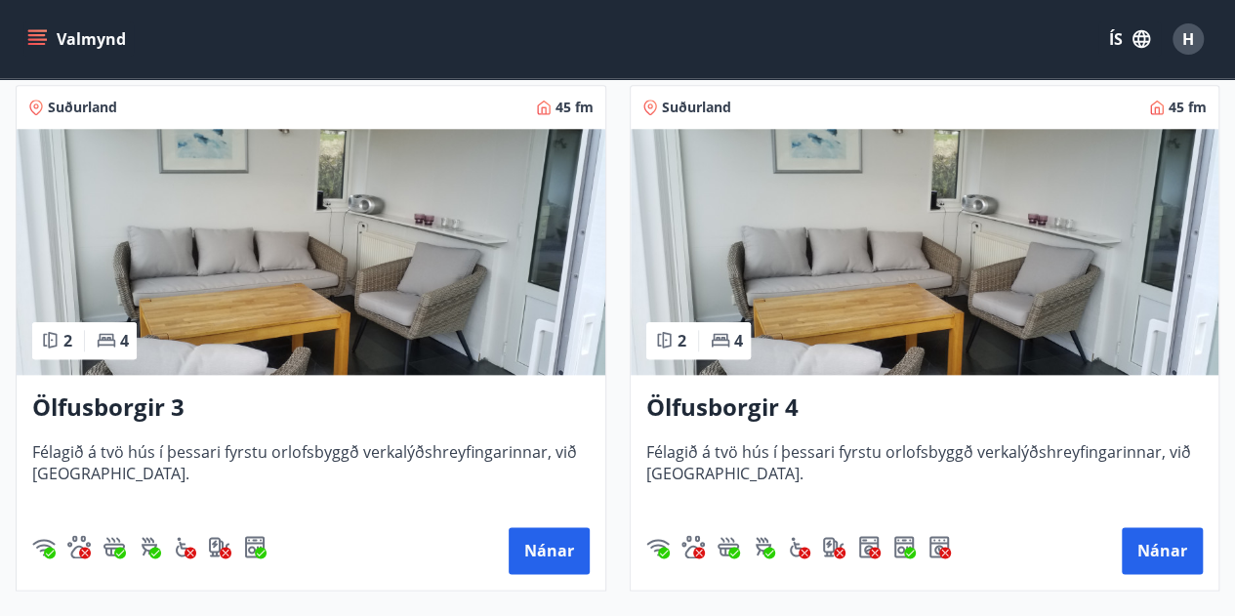
scroll to position [926, 0]
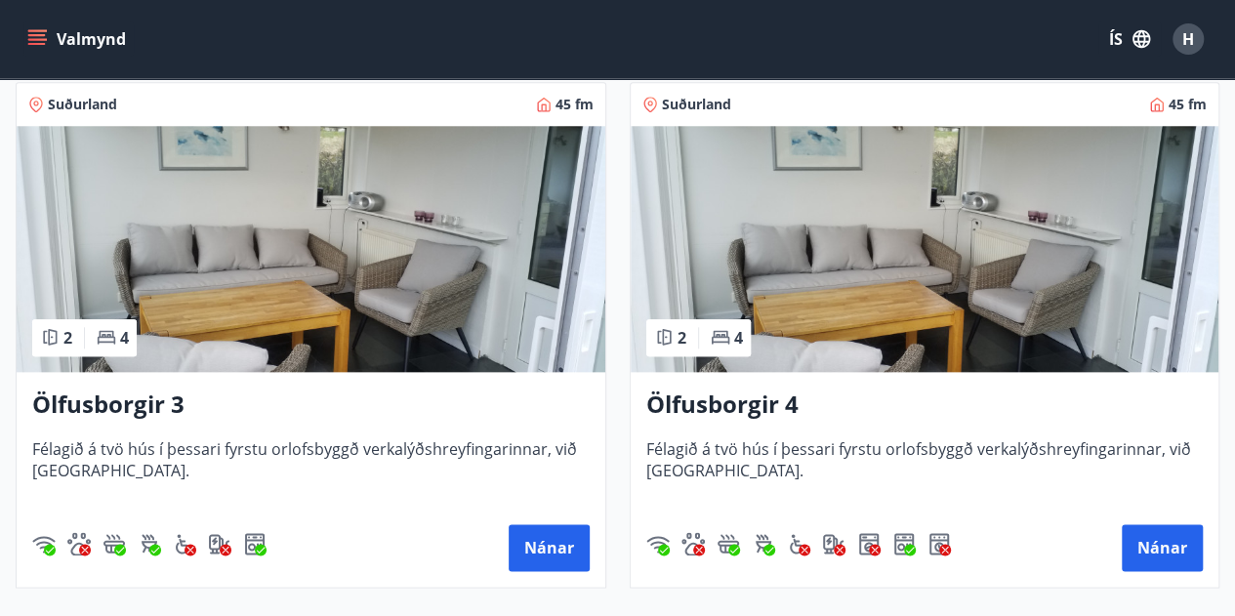
click at [725, 276] on img at bounding box center [924, 249] width 589 height 246
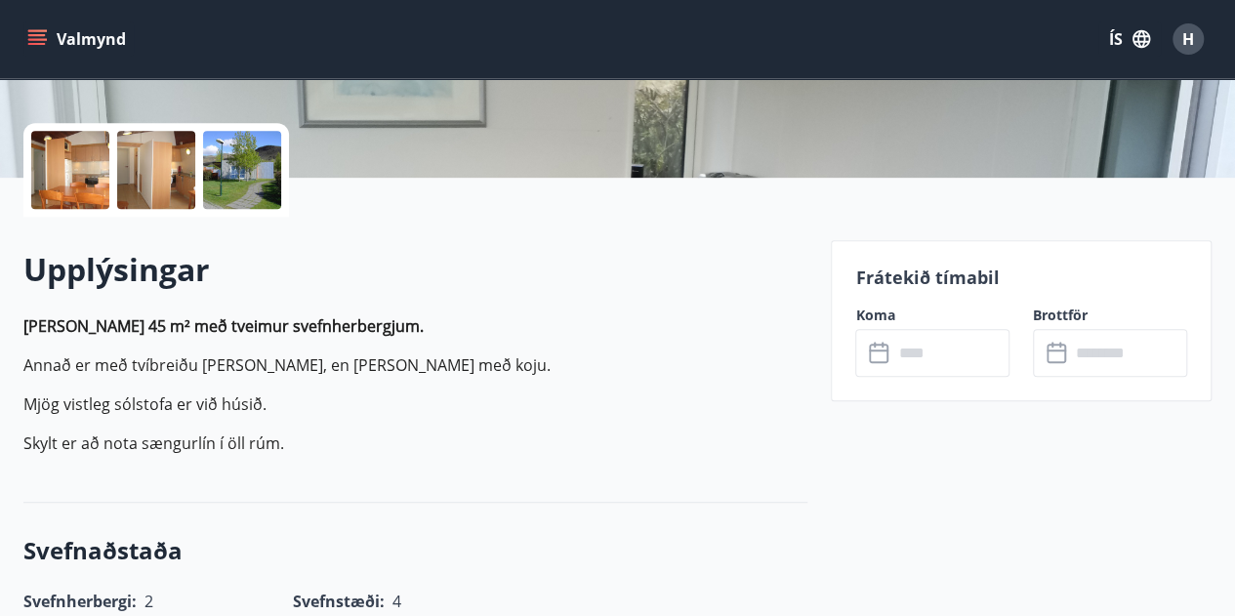
scroll to position [411, 0]
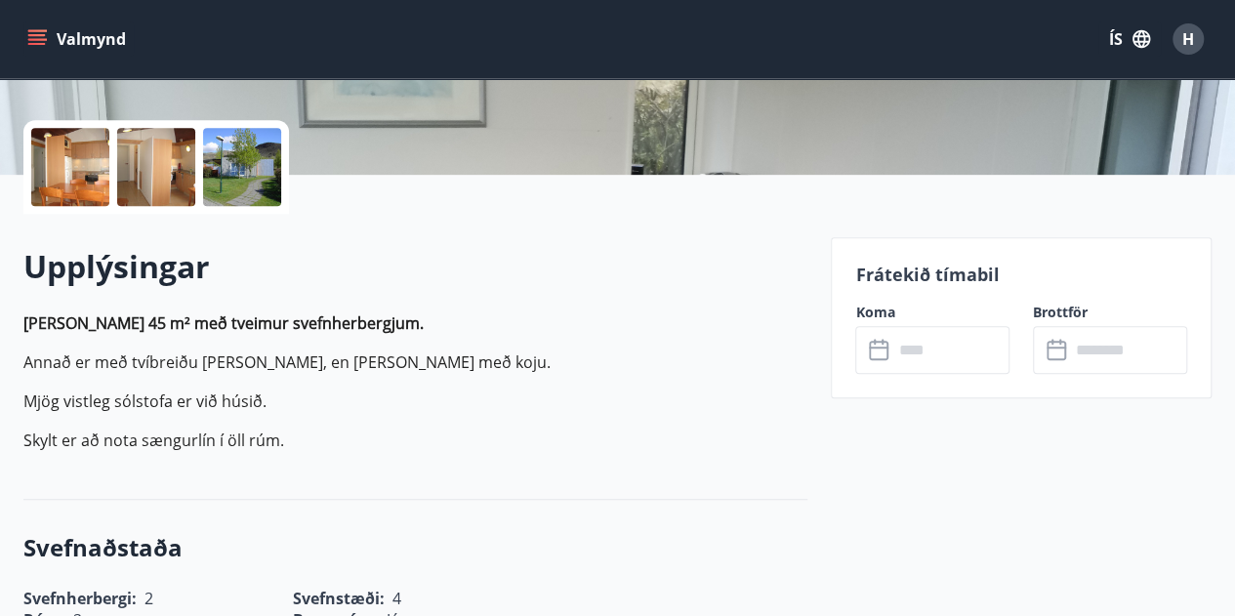
click at [947, 382] on div "Frátekið tímabil Koma ​ ​ Brottför ​ ​" at bounding box center [1021, 317] width 381 height 161
click at [945, 360] on input "text" at bounding box center [950, 350] width 117 height 48
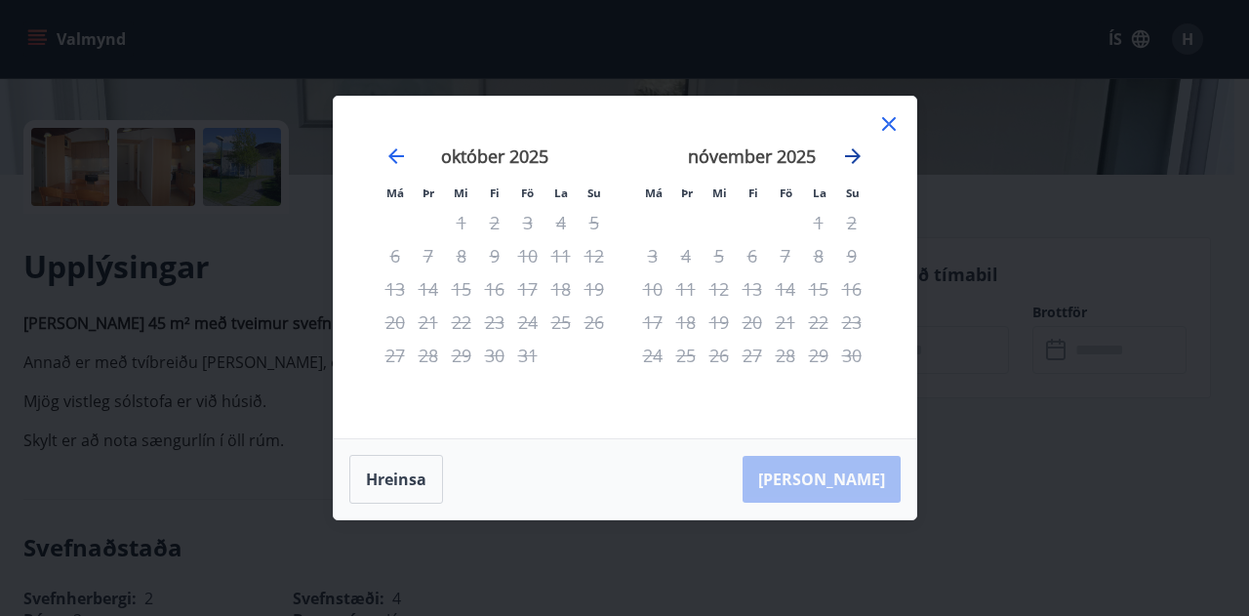
click at [861, 167] on icon "Move forward to switch to the next month." at bounding box center [852, 155] width 23 height 23
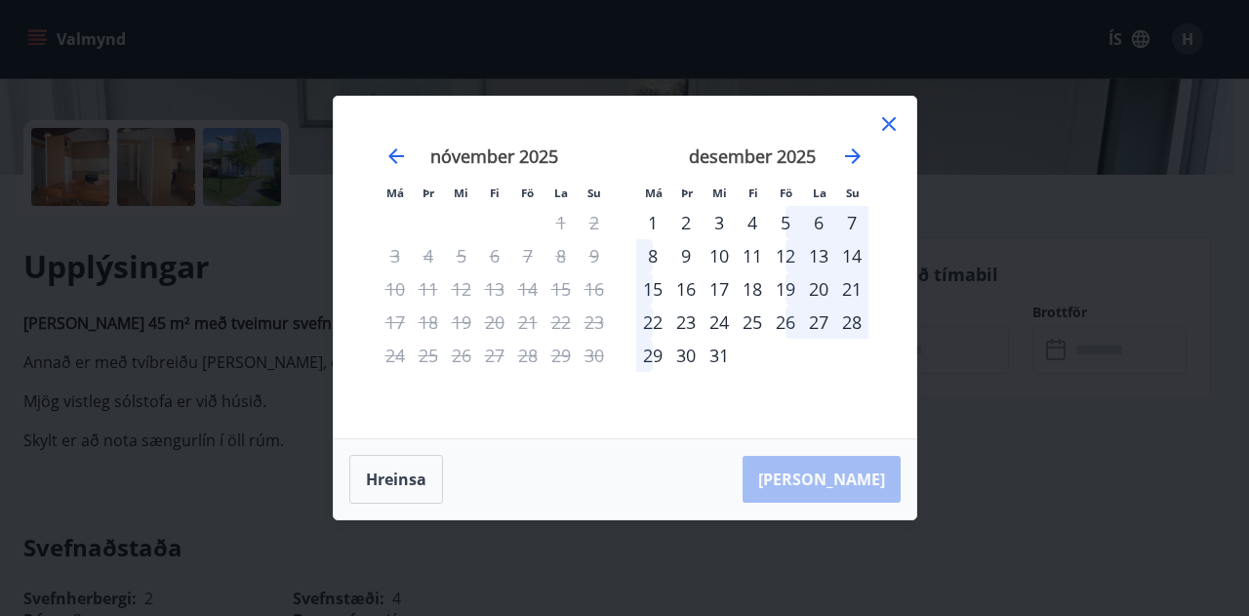
click at [777, 223] on div "5" at bounding box center [785, 222] width 33 height 33
click at [835, 223] on div "7" at bounding box center [851, 222] width 33 height 33
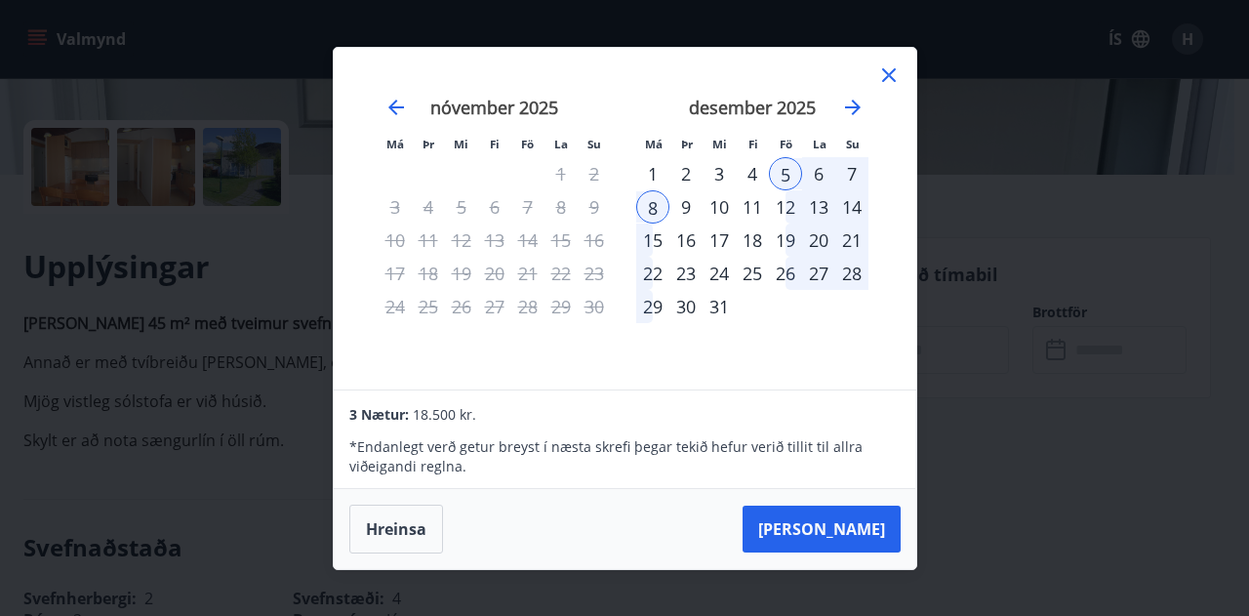
click at [963, 163] on div "Má Þr Mi Fi Fö La Su Má Þr Mi Fi Fö La Su október 2025 1 2 3 4 5 6 7 8 9 10 11 …" at bounding box center [624, 308] width 1249 height 616
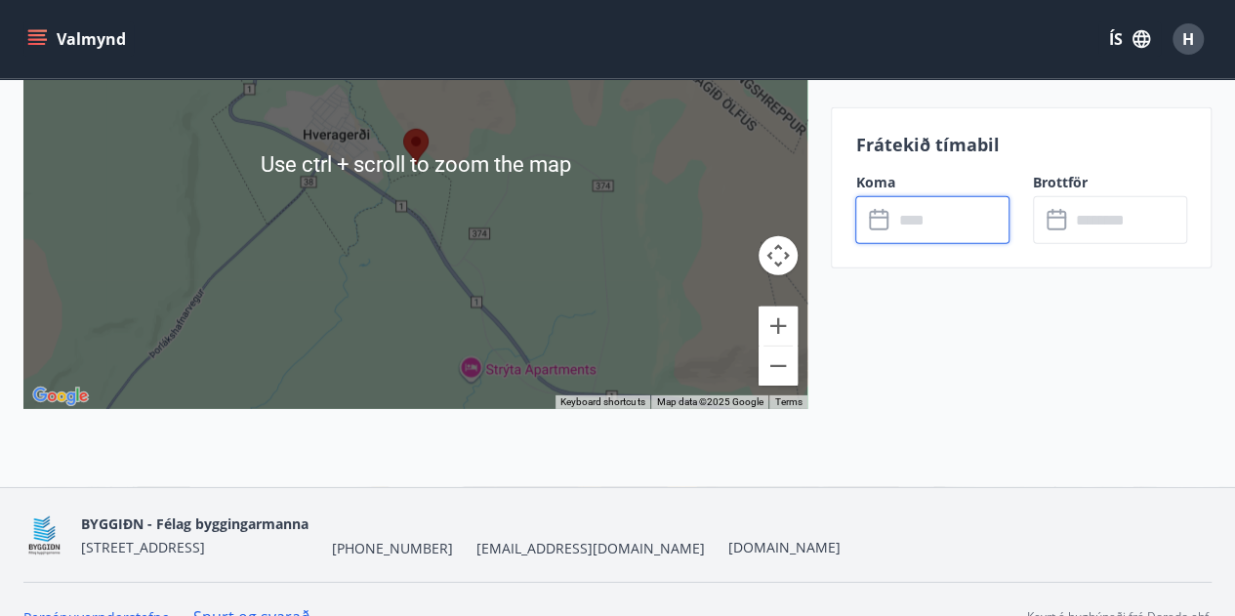
scroll to position [2840, 0]
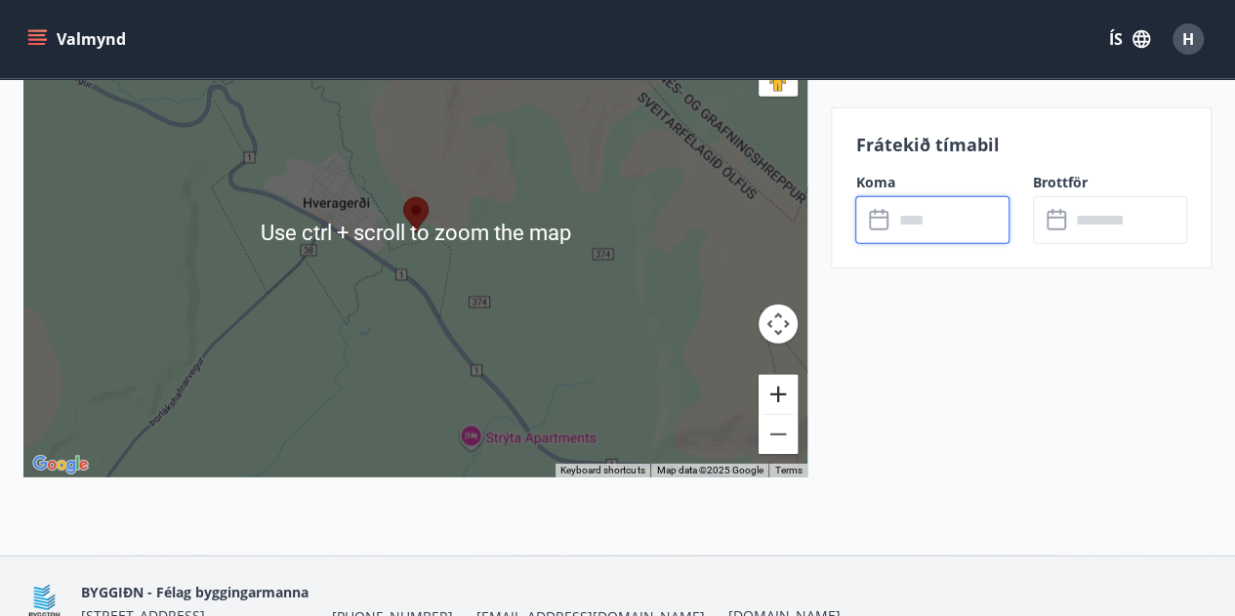
click at [784, 396] on button "Zoom in" at bounding box center [777, 394] width 39 height 39
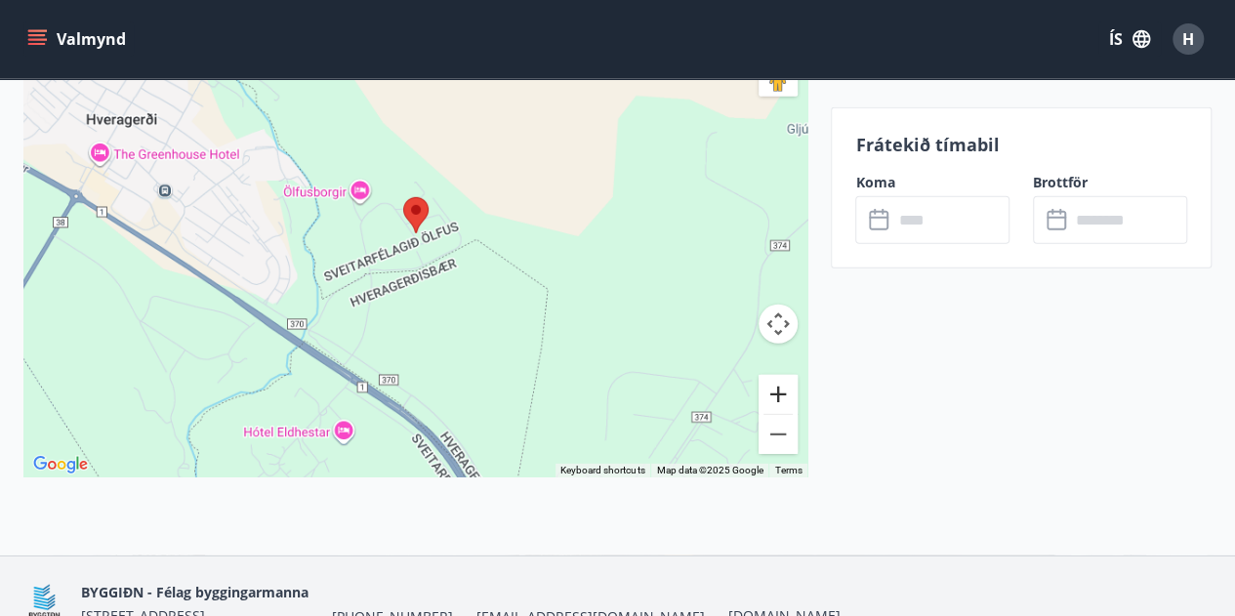
click at [784, 396] on button "Zoom in" at bounding box center [777, 394] width 39 height 39
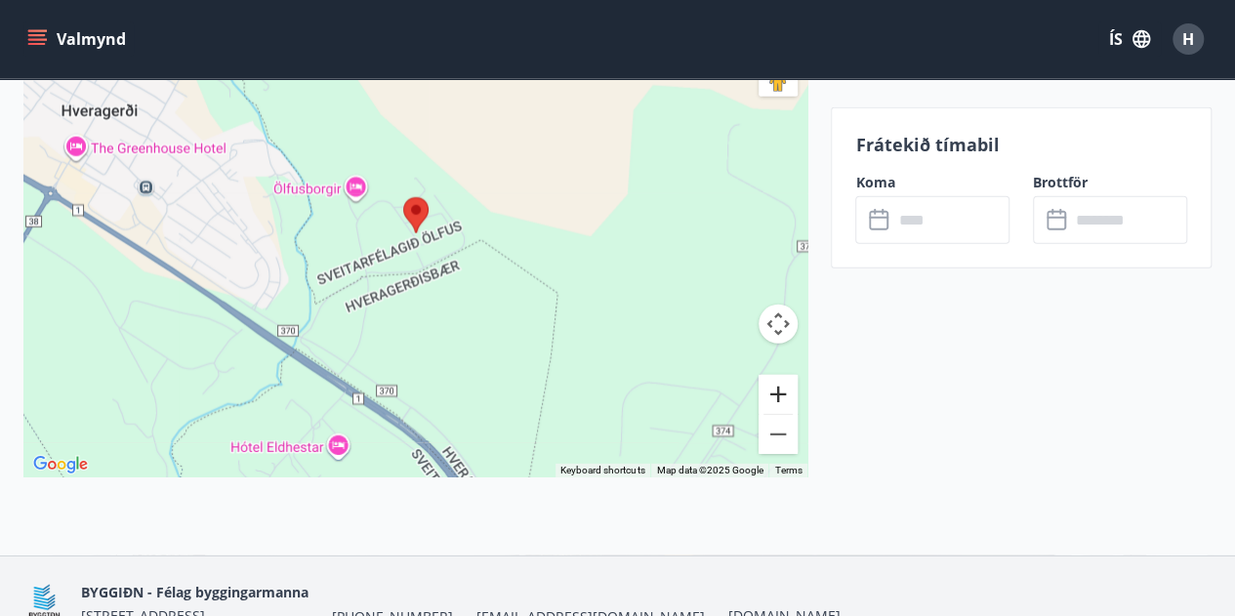
click at [784, 396] on button "Zoom in" at bounding box center [777, 394] width 39 height 39
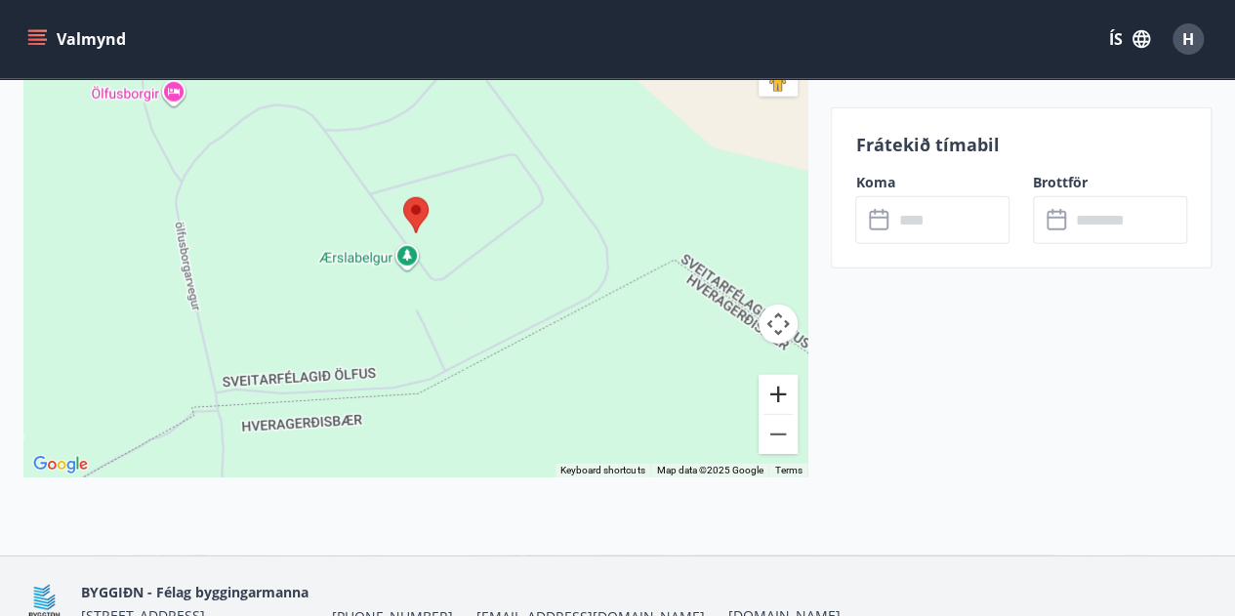
click at [784, 396] on button "Zoom in" at bounding box center [777, 394] width 39 height 39
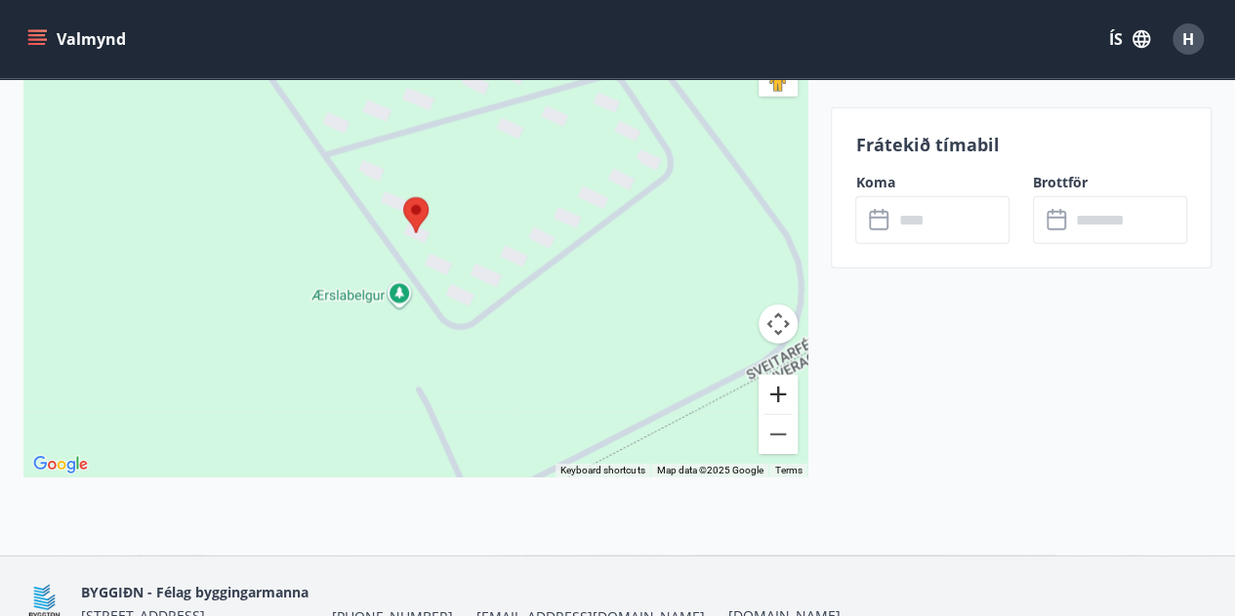
click at [784, 396] on button "Zoom in" at bounding box center [777, 394] width 39 height 39
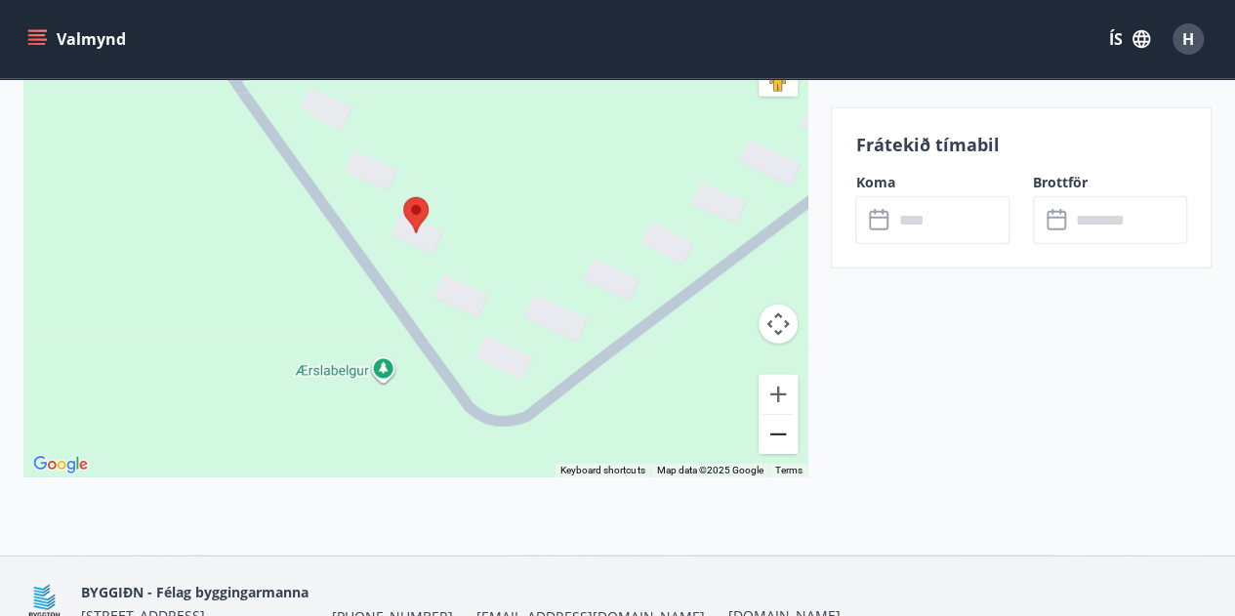
click at [763, 446] on button "Zoom out" at bounding box center [777, 434] width 39 height 39
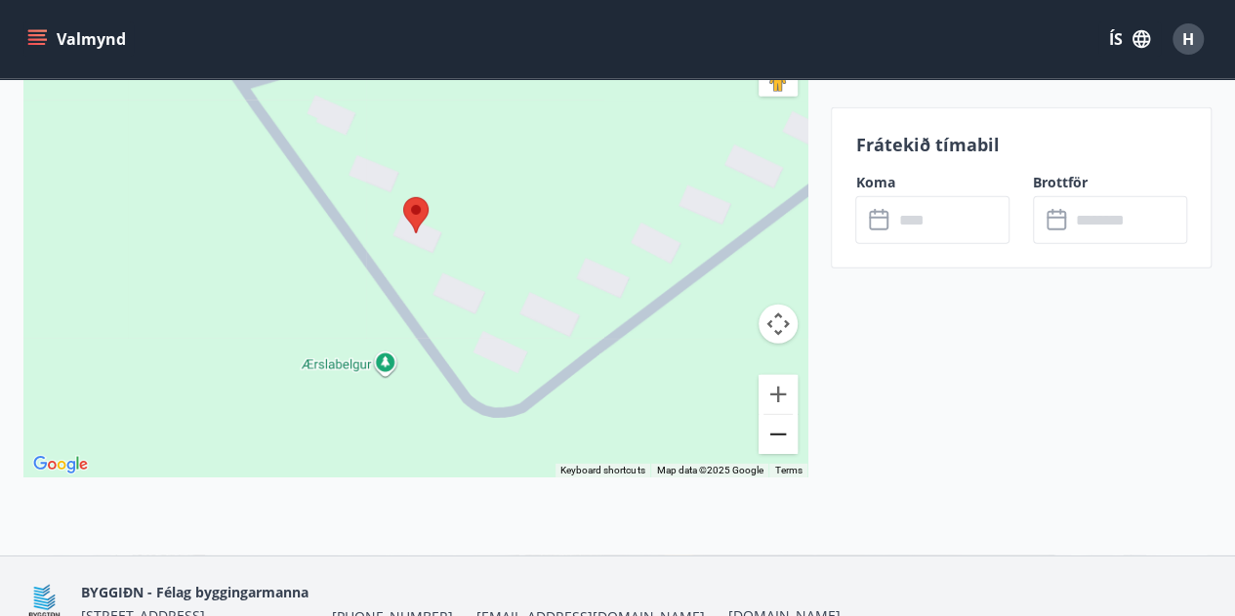
click at [763, 446] on button "Zoom out" at bounding box center [777, 434] width 39 height 39
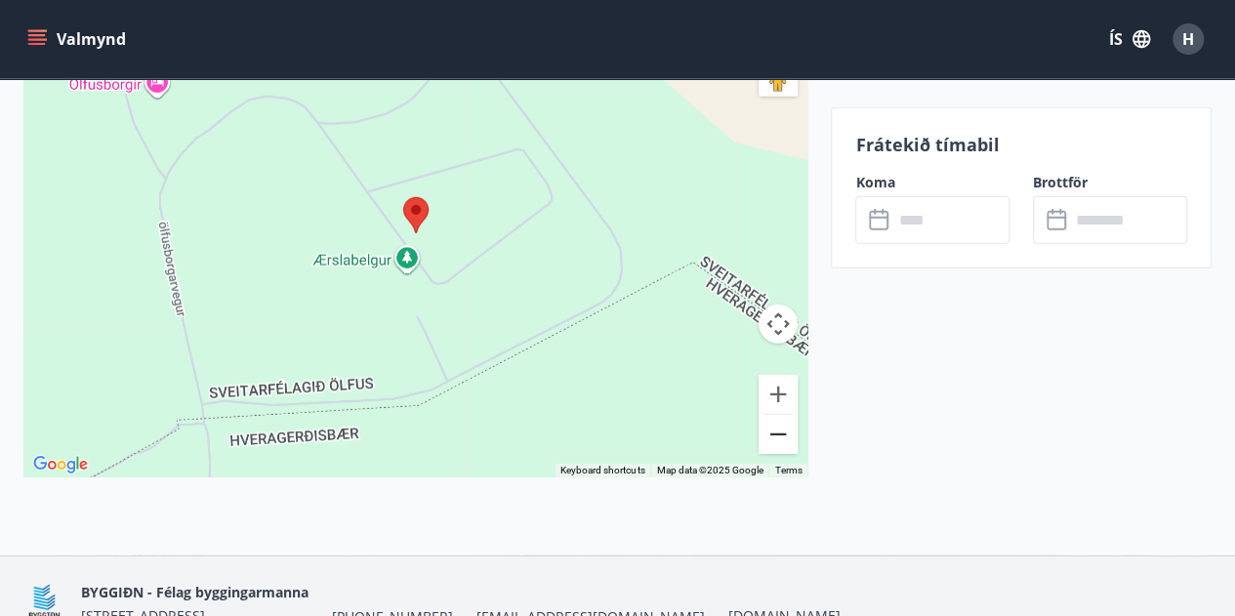
click at [763, 446] on button "Zoom out" at bounding box center [777, 434] width 39 height 39
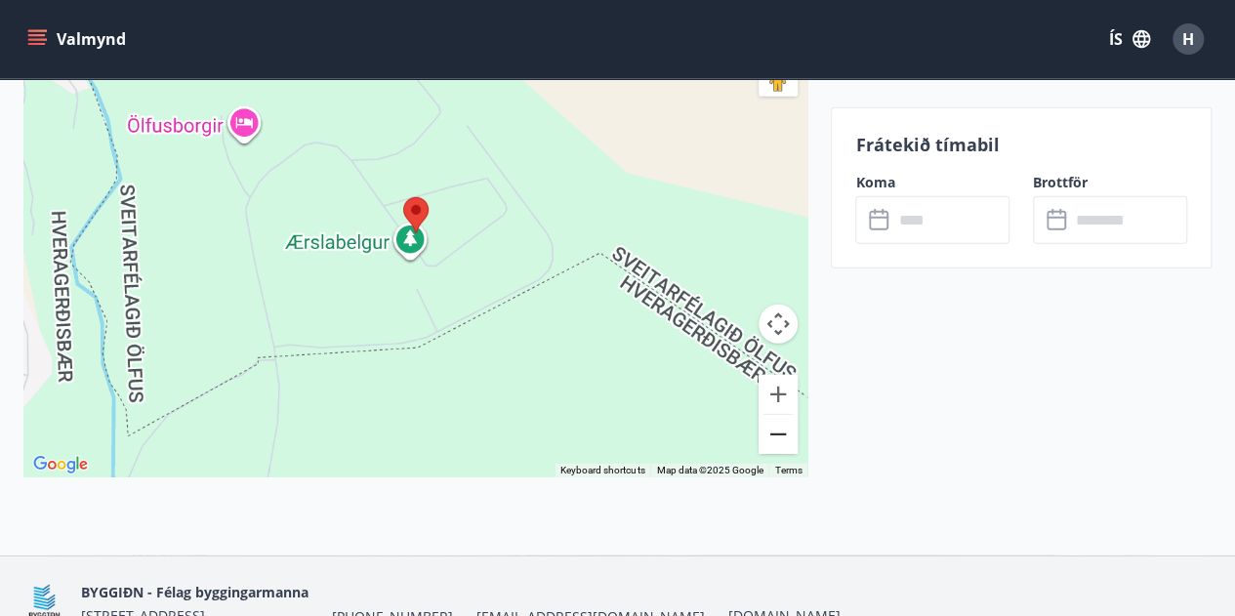
click at [763, 446] on button "Zoom out" at bounding box center [777, 434] width 39 height 39
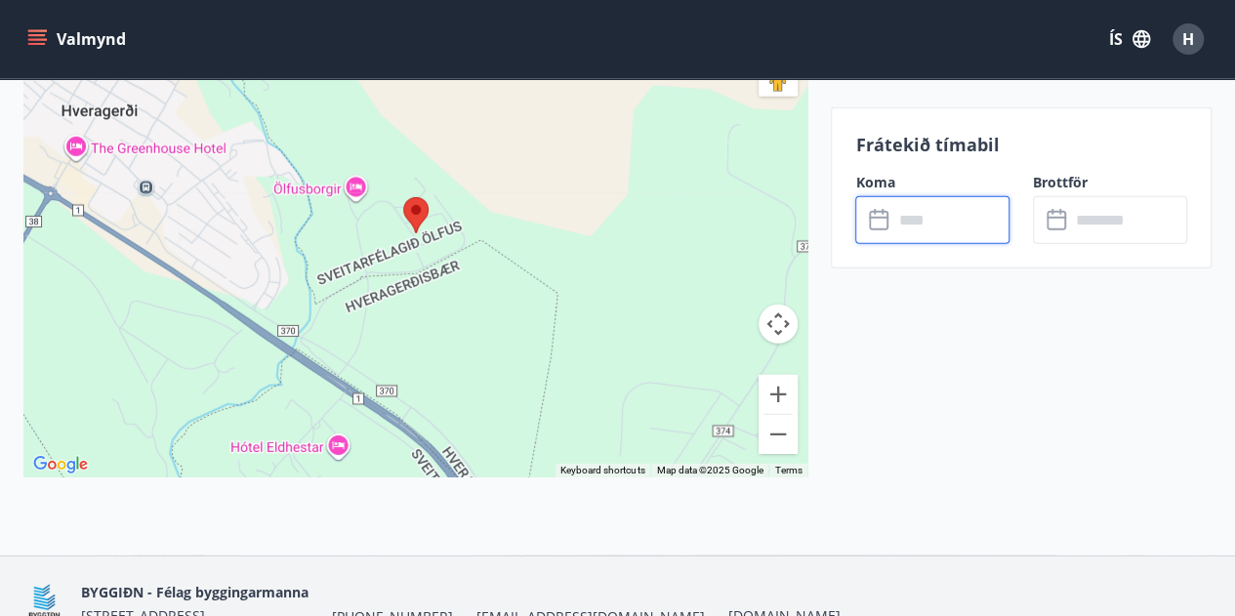
click at [941, 235] on input "text" at bounding box center [950, 220] width 117 height 48
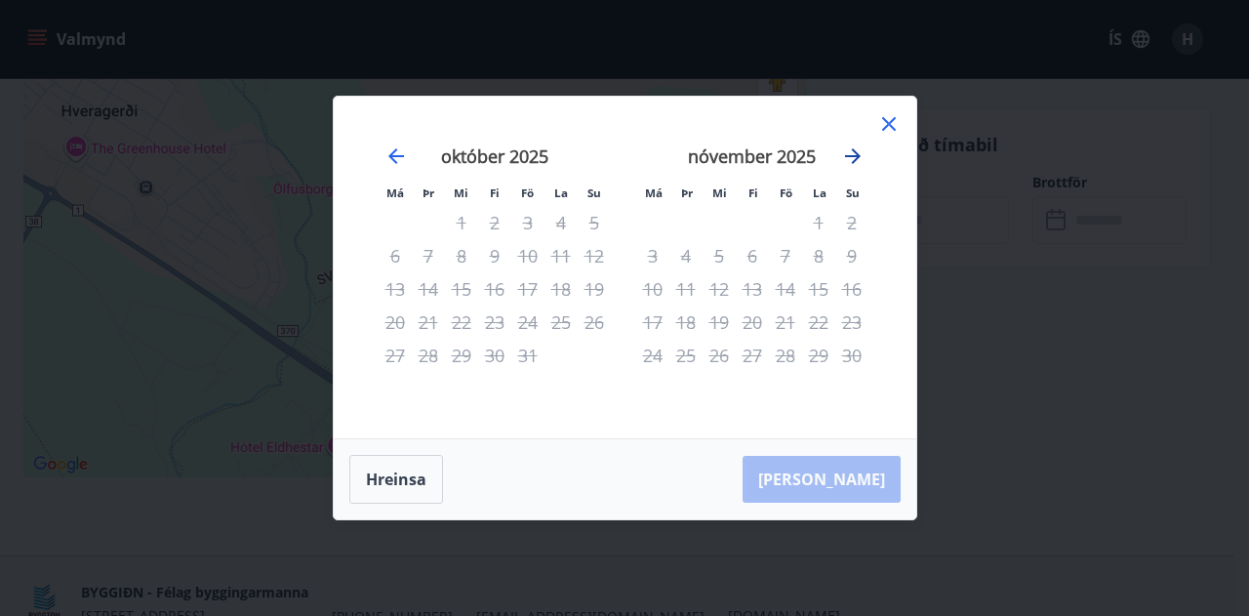
click at [855, 148] on icon "Move forward to switch to the next month." at bounding box center [852, 155] width 23 height 23
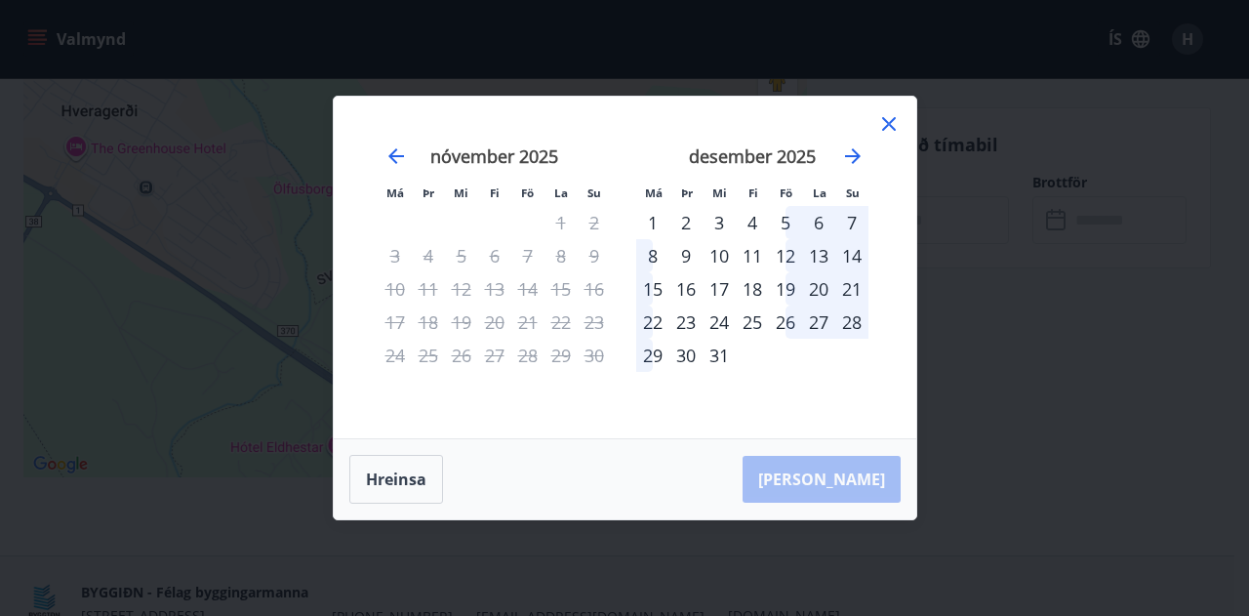
click at [787, 227] on div "5" at bounding box center [785, 222] width 33 height 33
click at [643, 247] on div "8" at bounding box center [652, 255] width 33 height 33
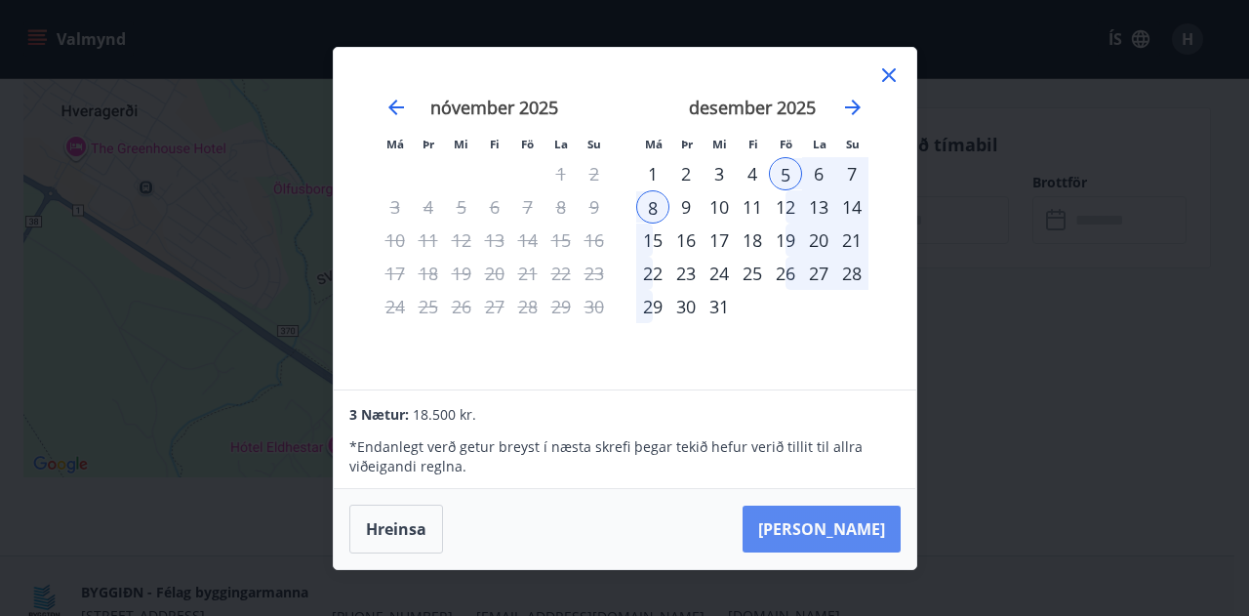
click at [837, 540] on button "Taka Frá" at bounding box center [822, 529] width 158 height 47
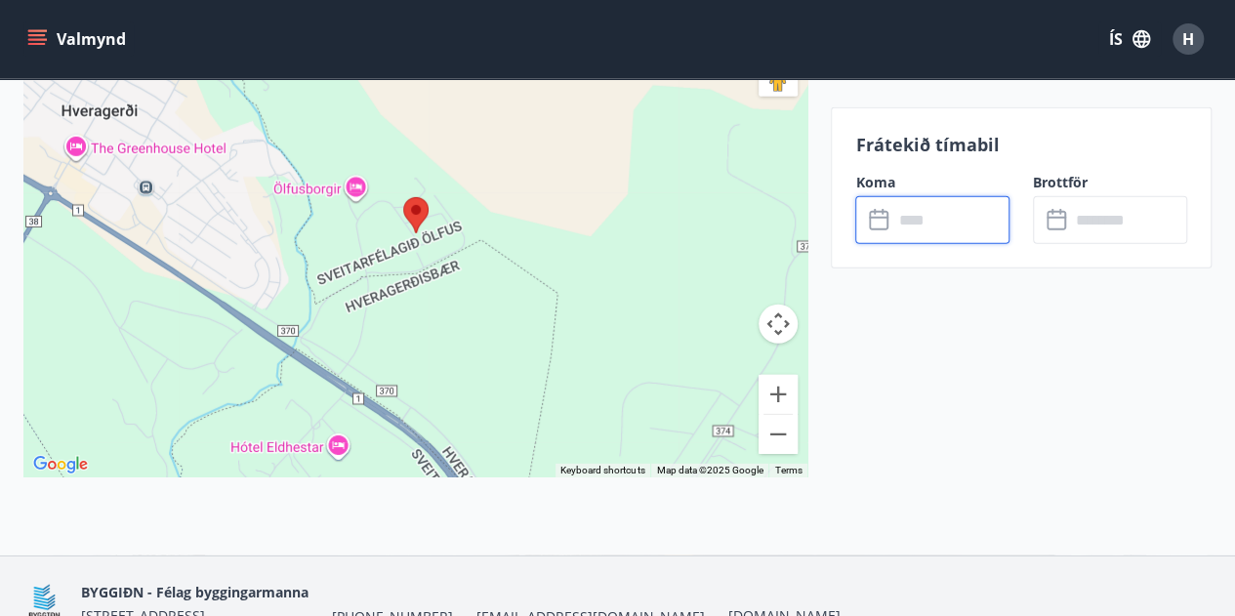
type input "******"
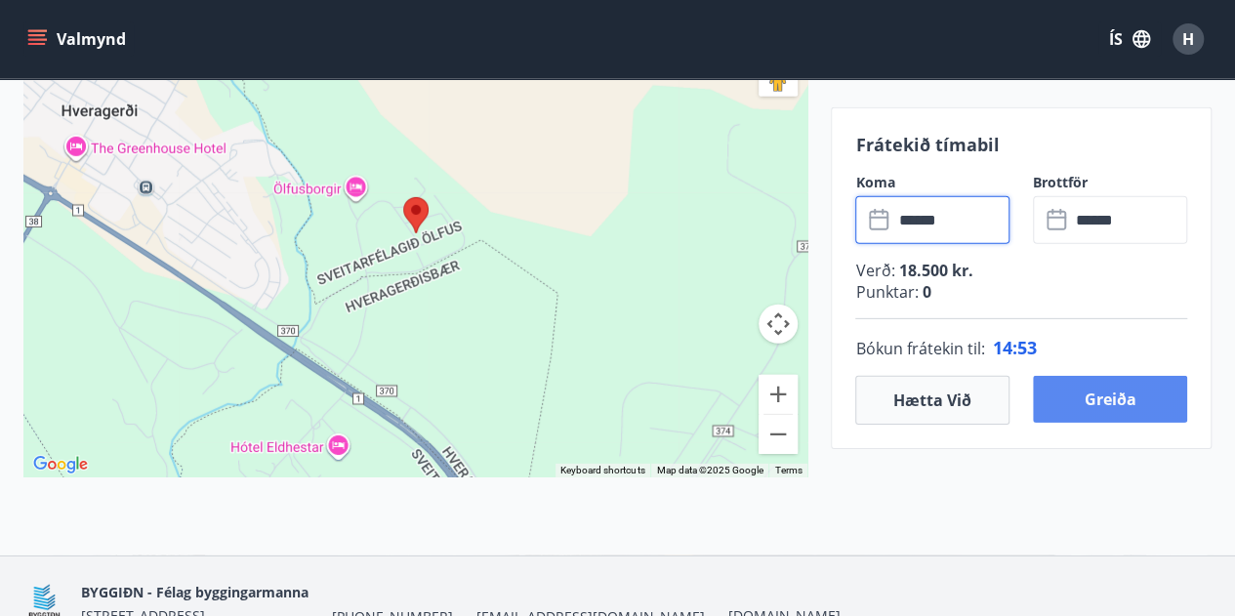
click at [1099, 403] on button "Greiða" at bounding box center [1110, 399] width 154 height 47
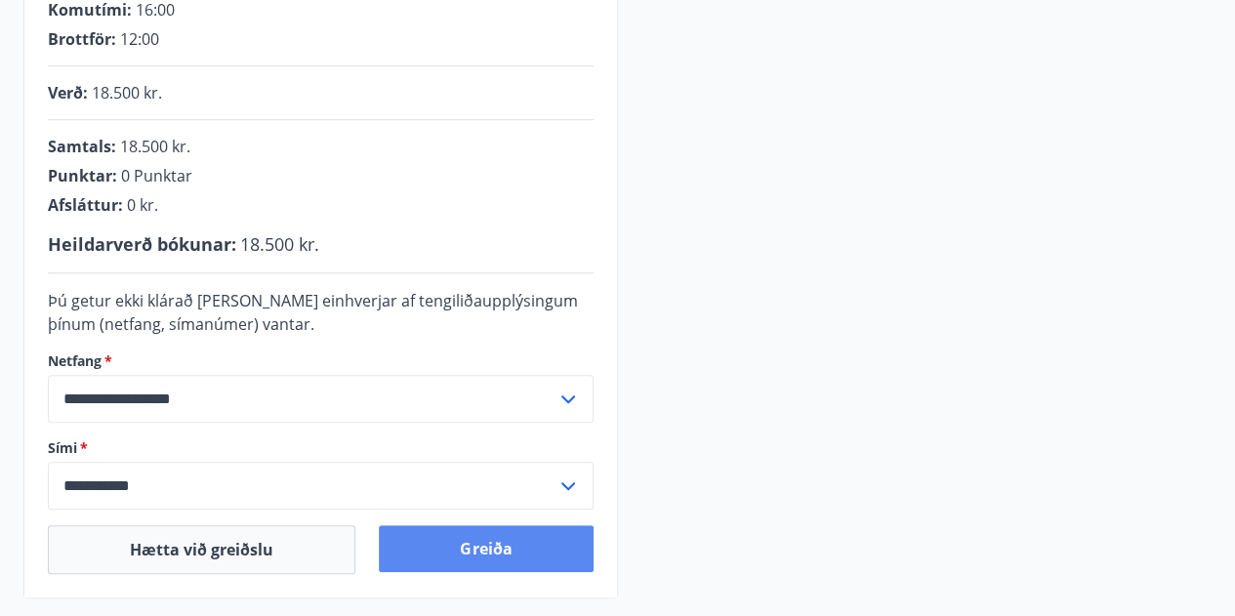
scroll to position [432, 0]
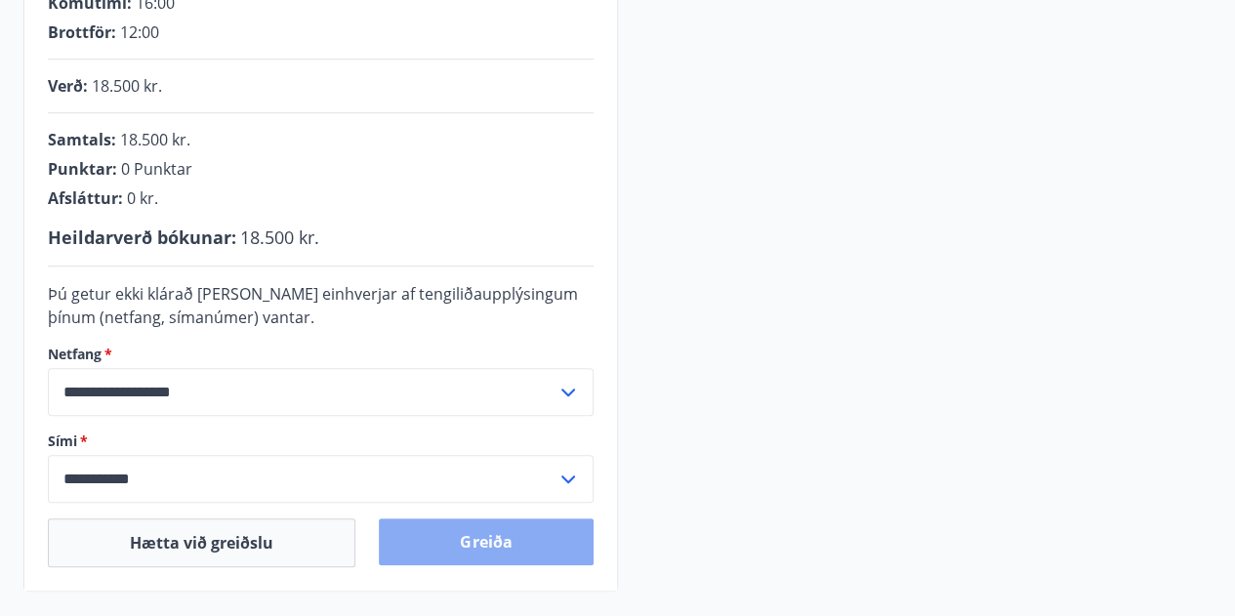
click at [500, 538] on button "Greiða" at bounding box center [486, 541] width 214 height 47
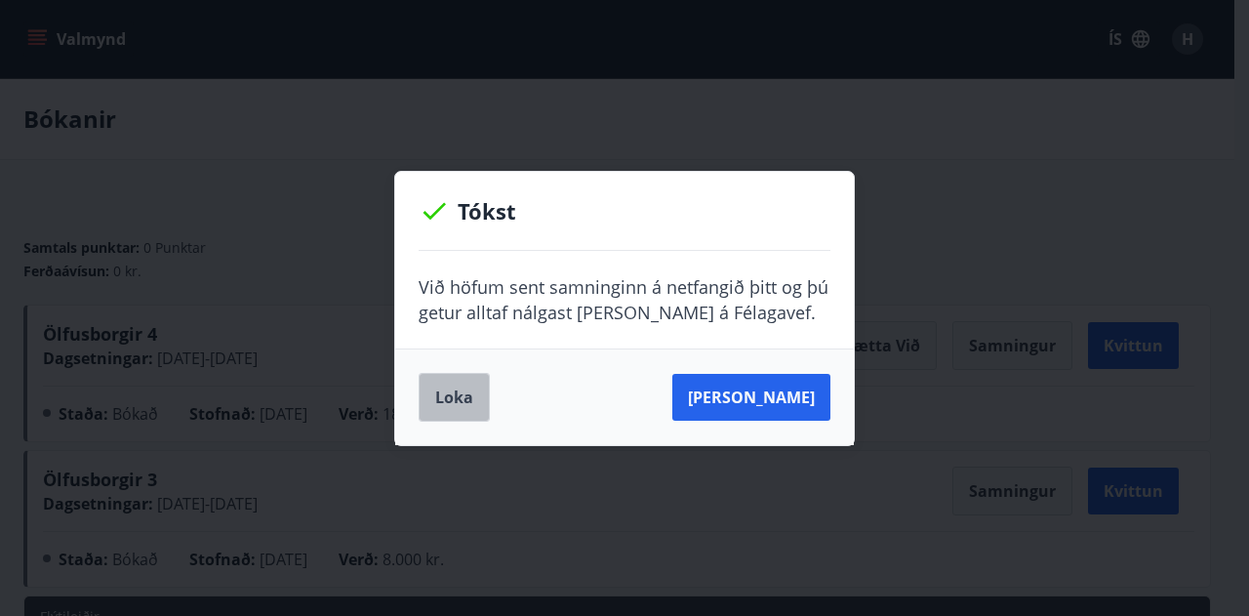
click at [476, 394] on button "Loka" at bounding box center [454, 397] width 71 height 49
